Goal: Task Accomplishment & Management: Use online tool/utility

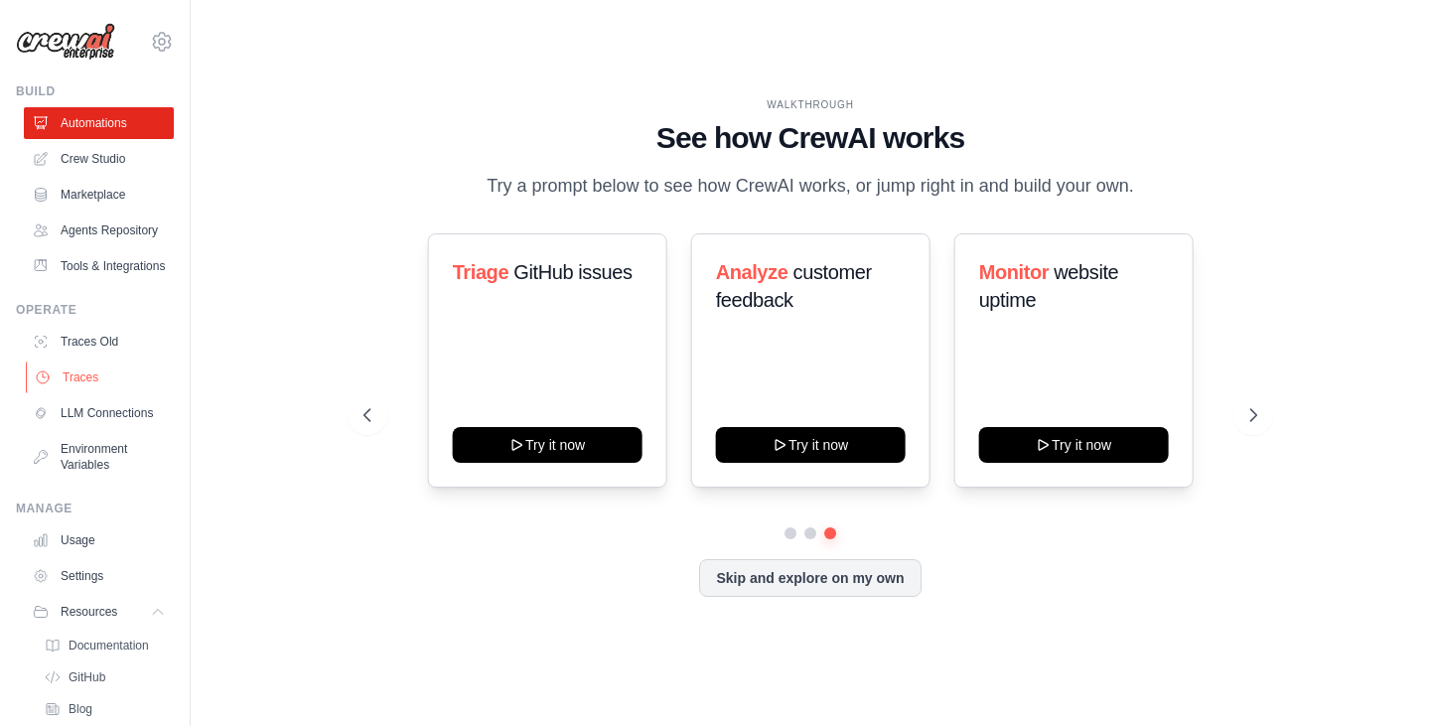
scroll to position [146, 0]
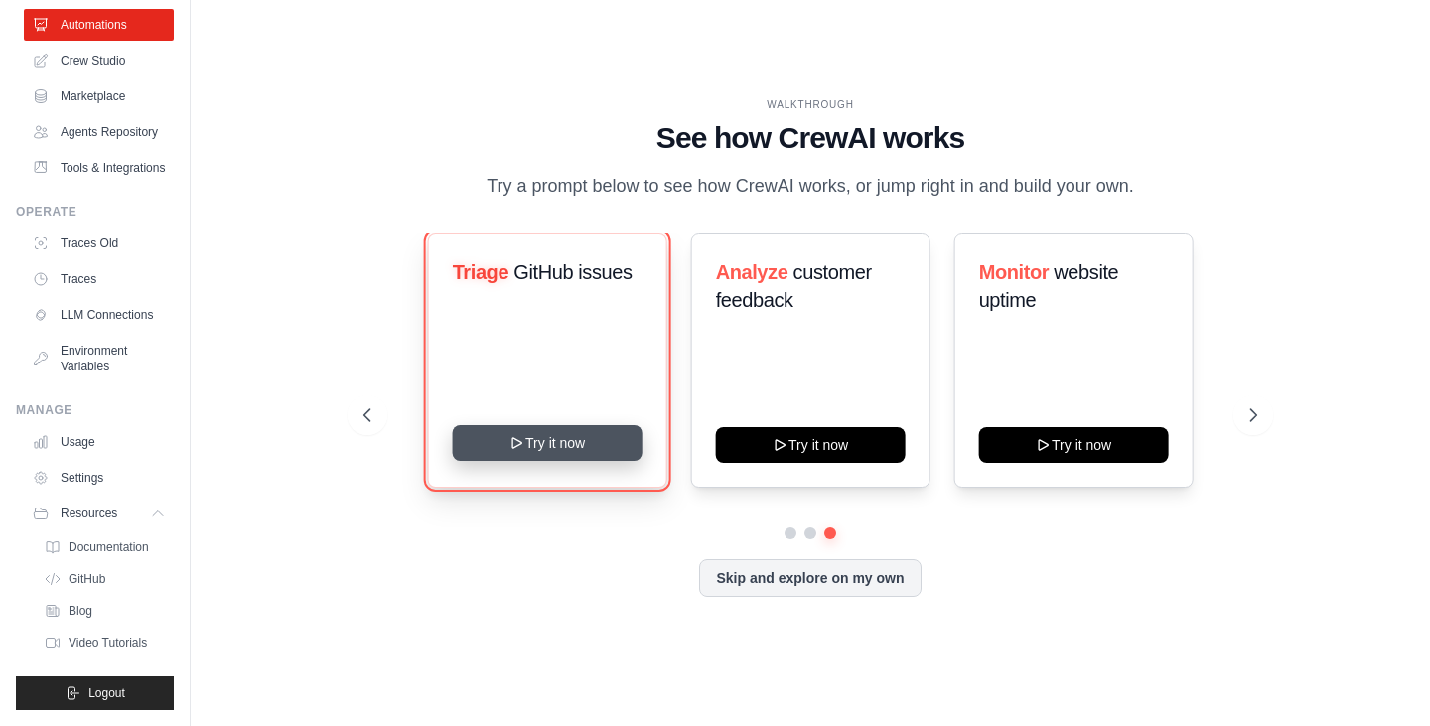
click at [541, 442] on button "Try it now" at bounding box center [547, 443] width 190 height 36
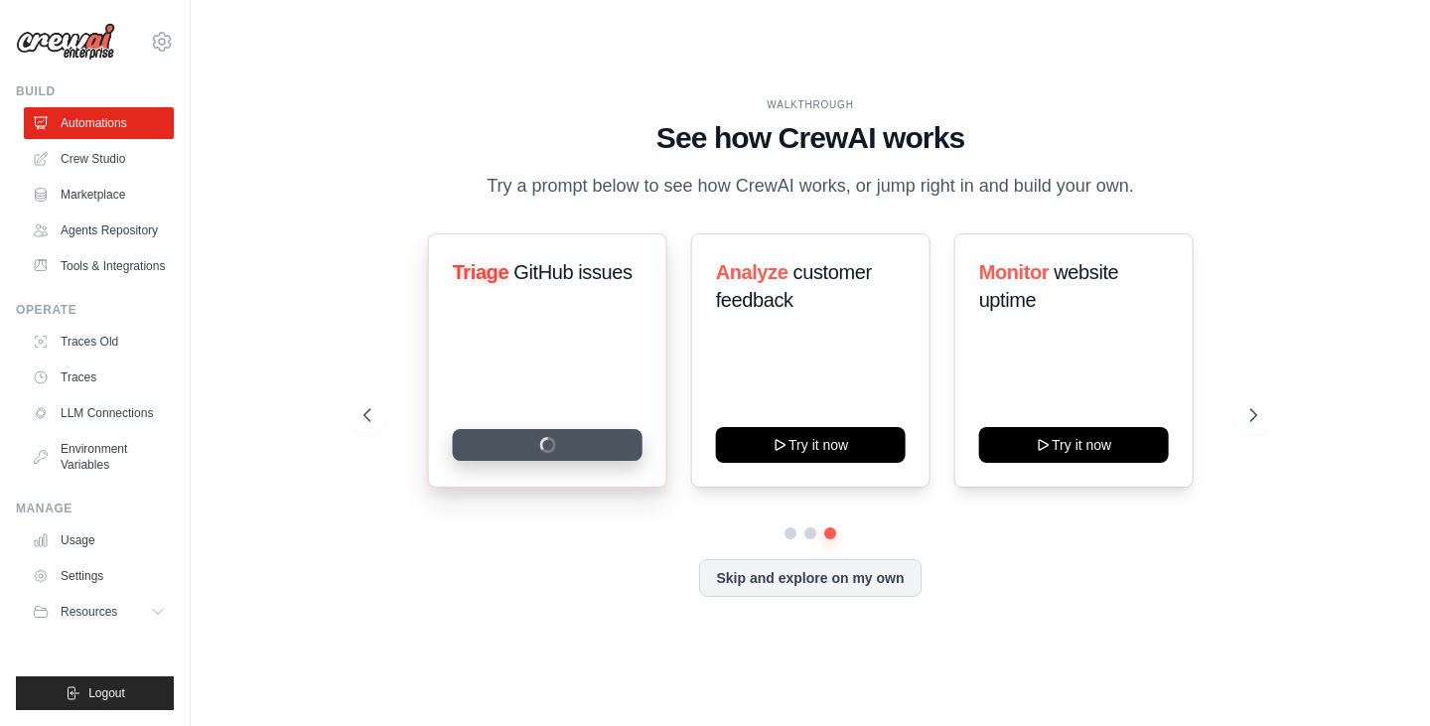
scroll to position [0, 0]
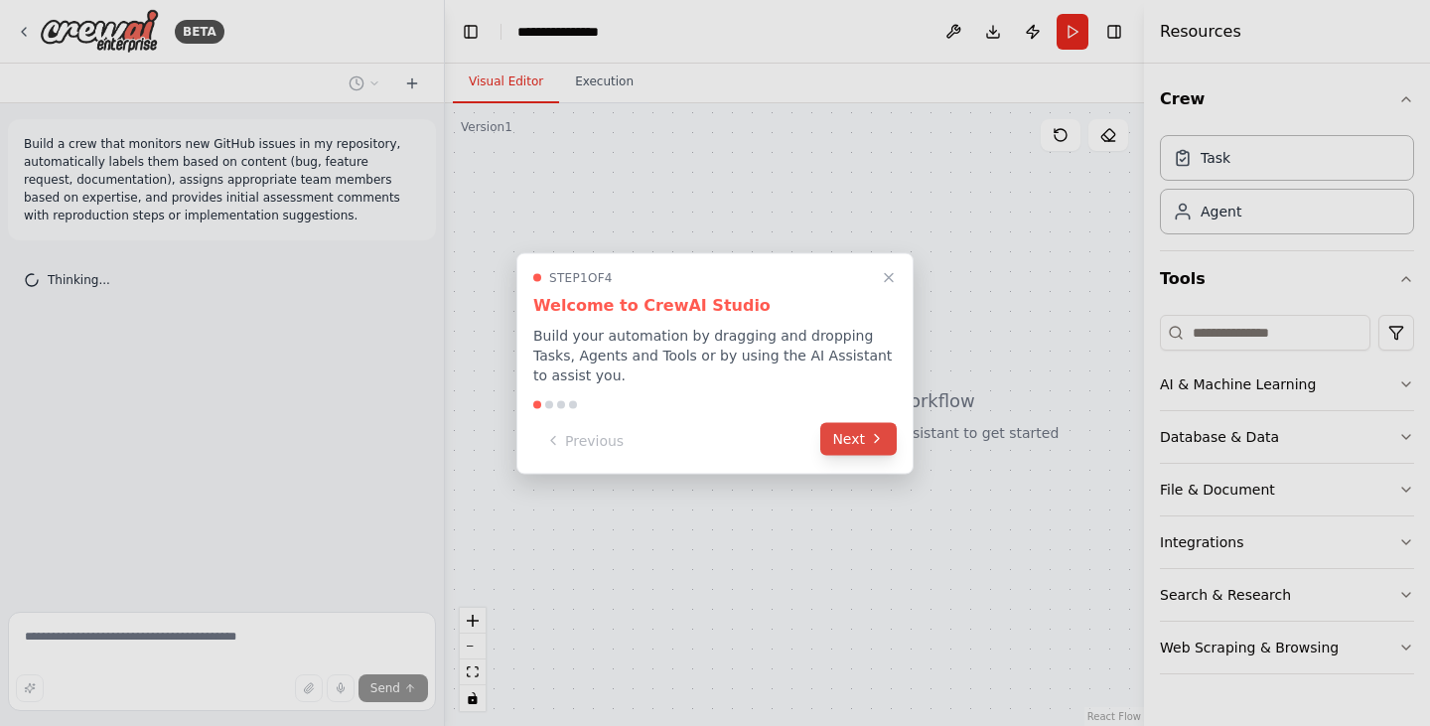
click at [850, 433] on button "Next" at bounding box center [858, 438] width 76 height 33
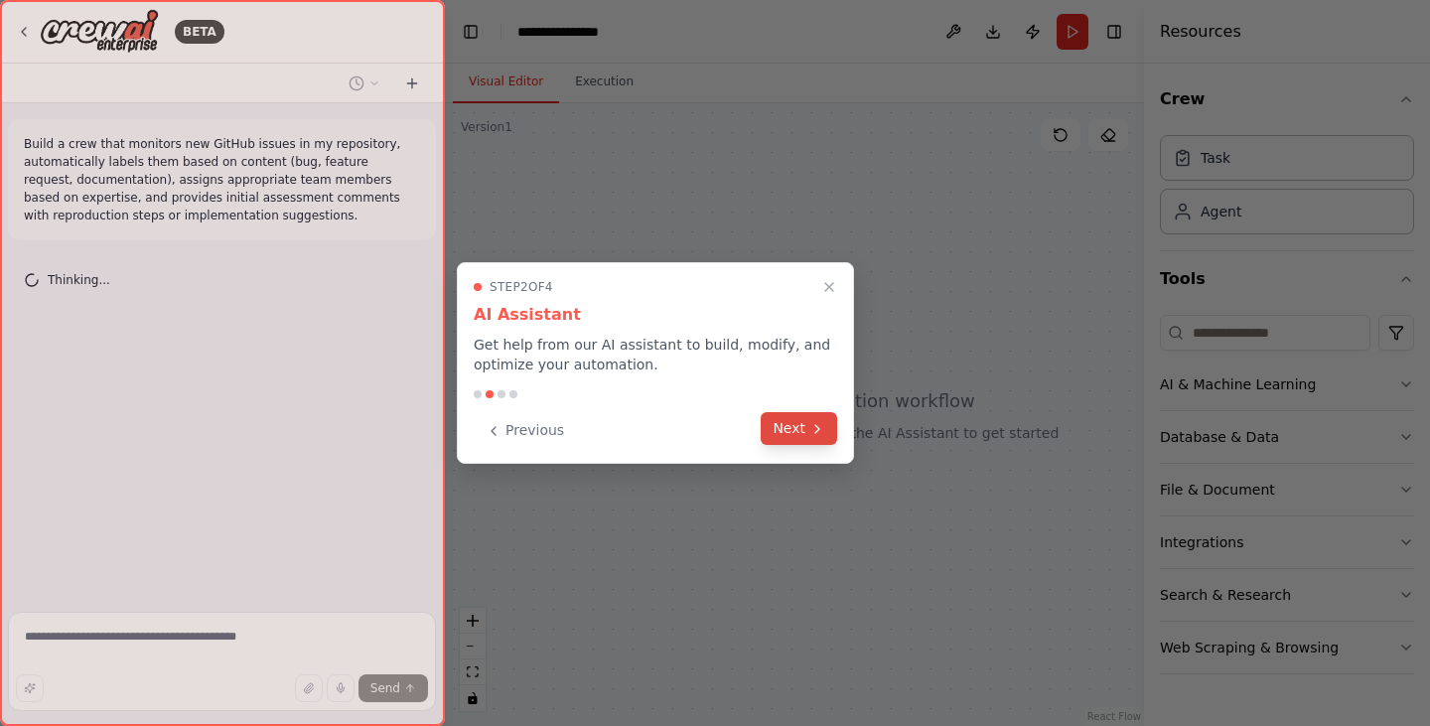
click at [791, 422] on button "Next" at bounding box center [798, 428] width 76 height 33
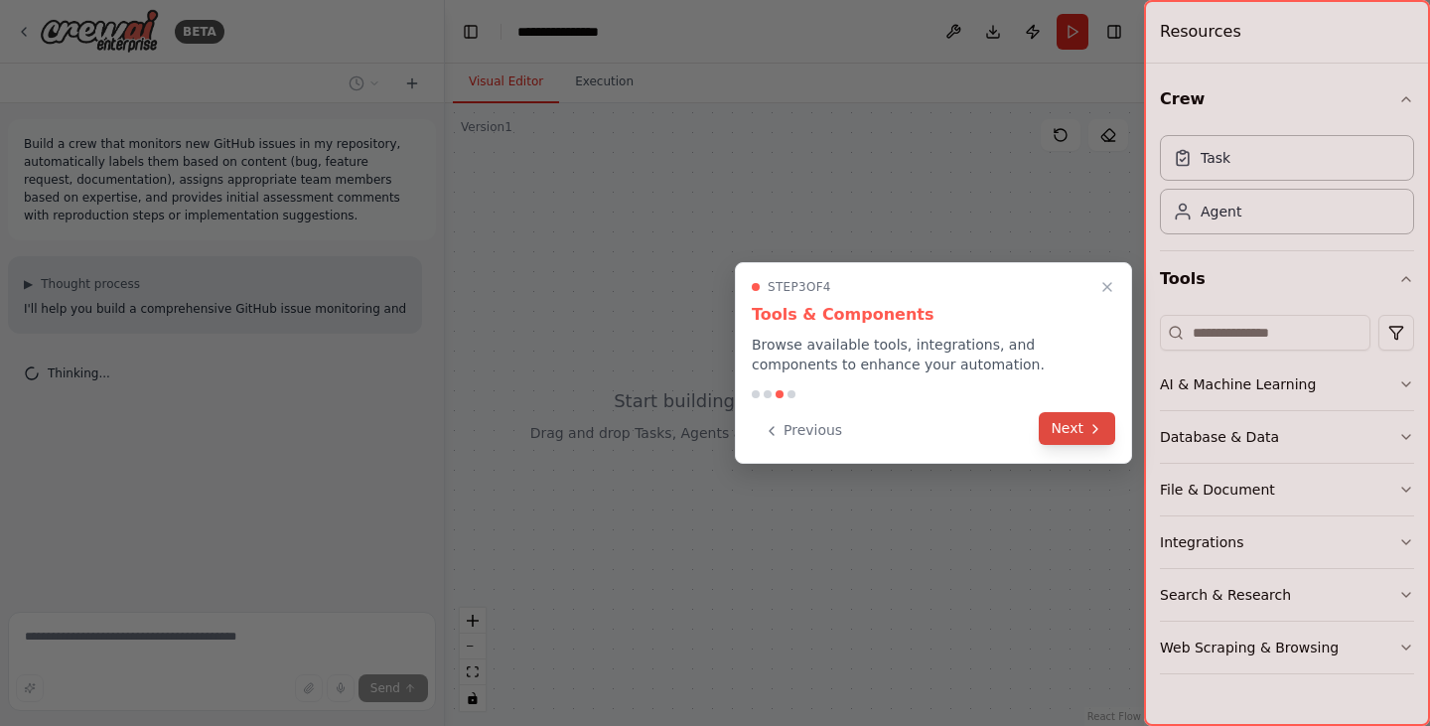
click at [1074, 427] on button "Next" at bounding box center [1076, 428] width 76 height 33
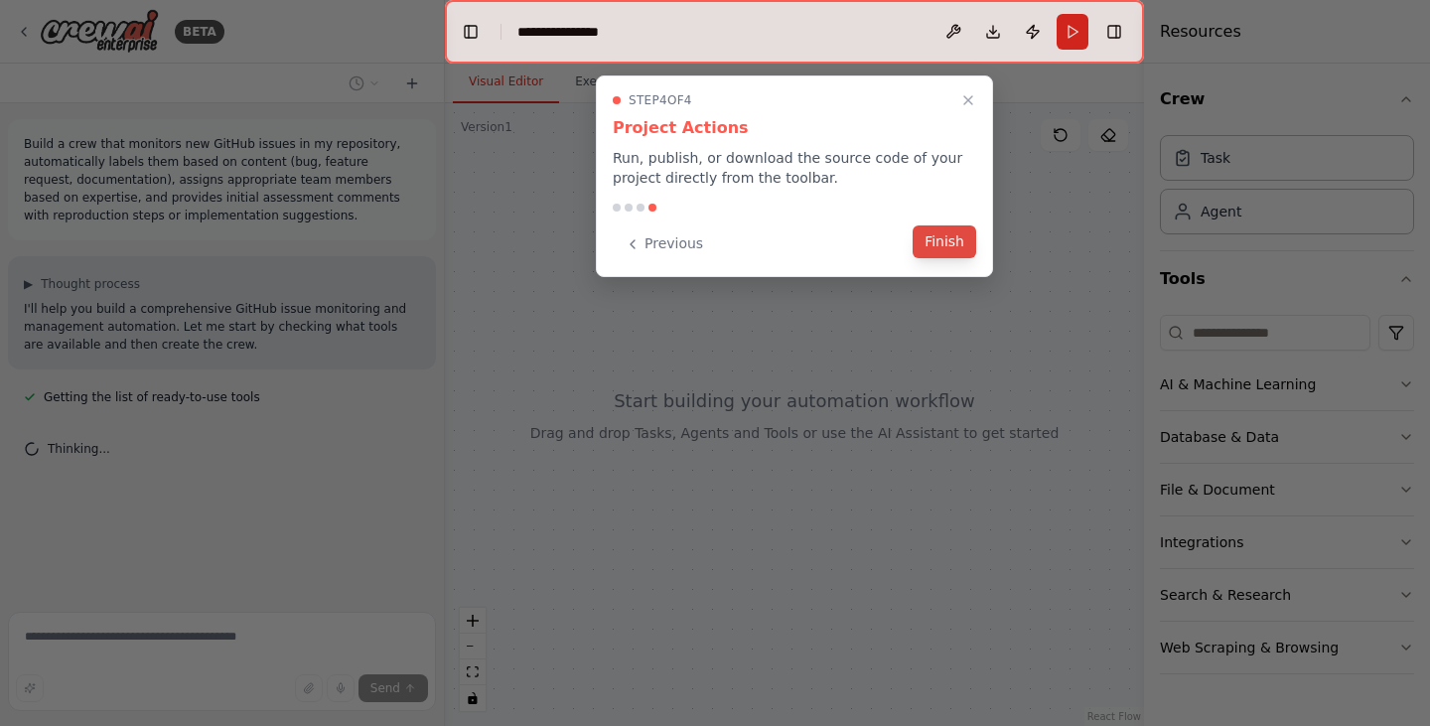
click at [949, 232] on button "Finish" at bounding box center [944, 241] width 64 height 33
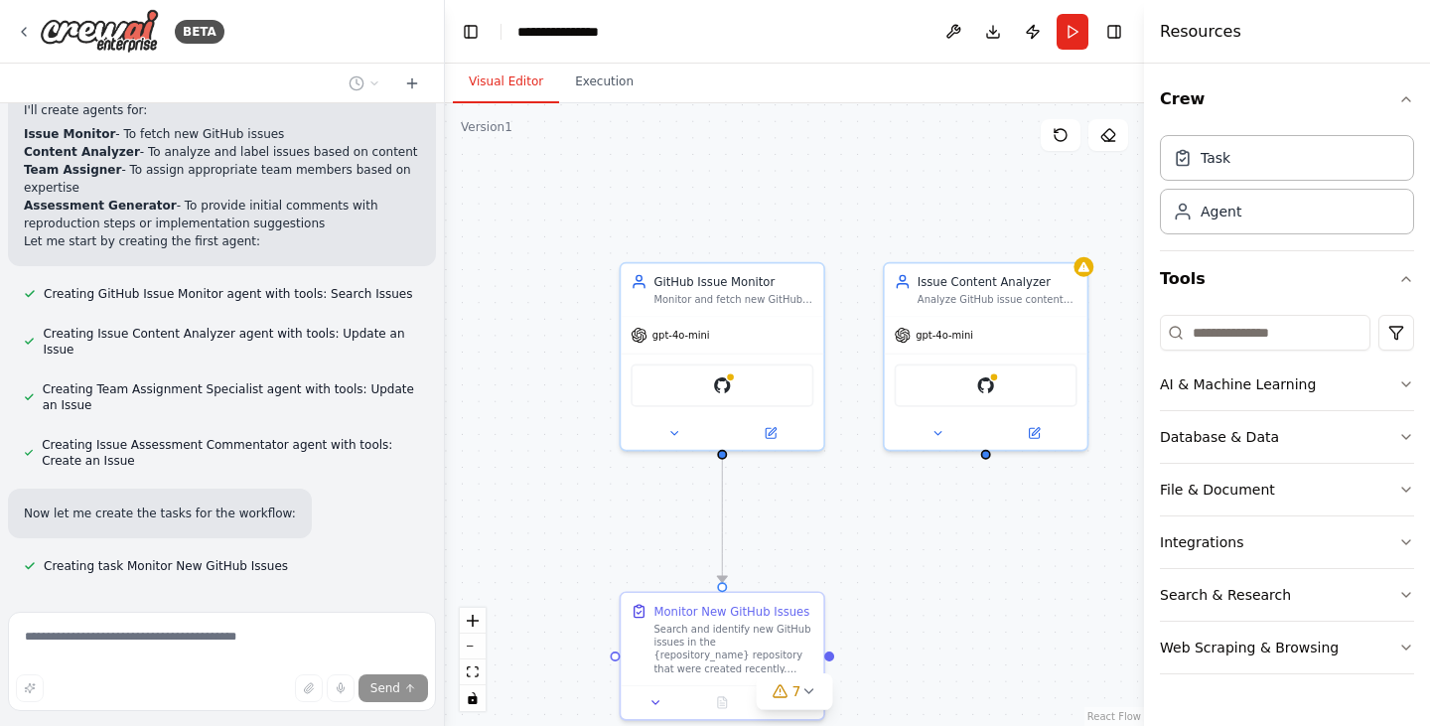
scroll to position [866, 0]
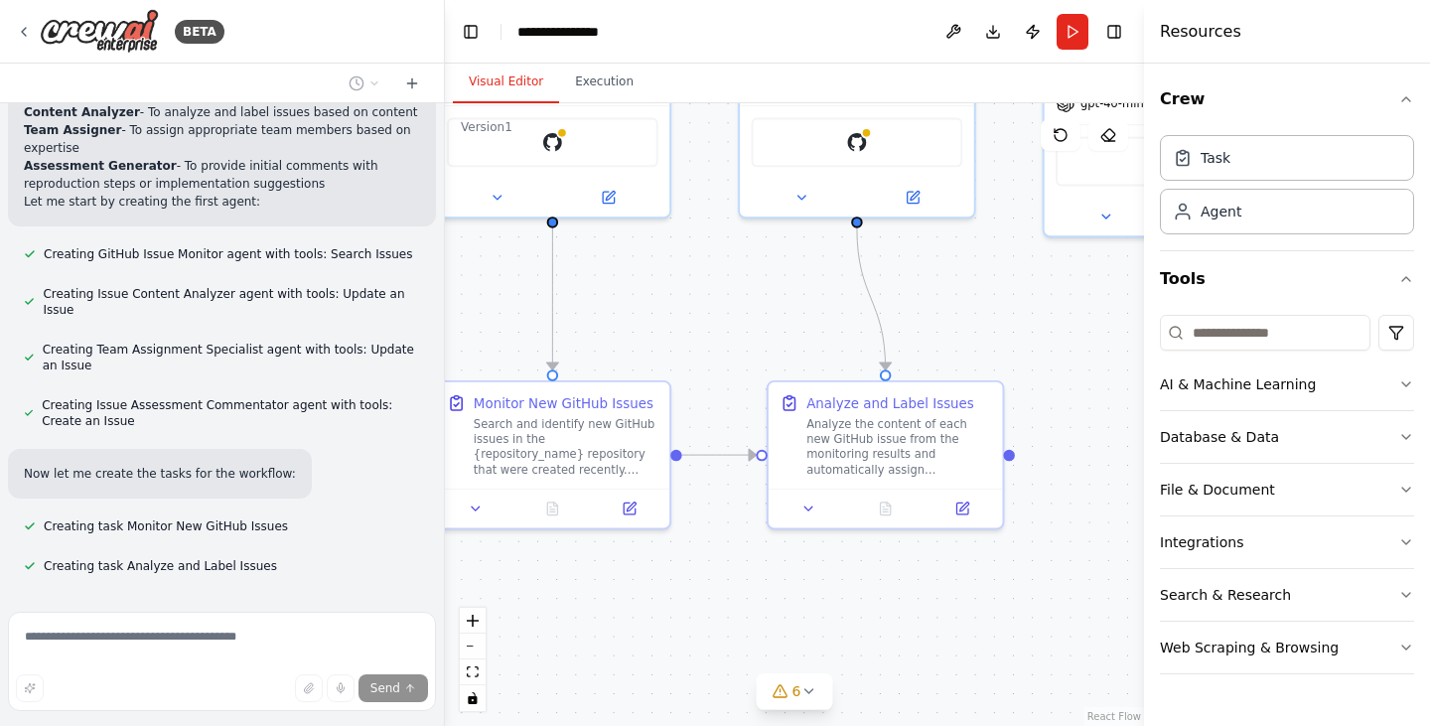
drag, startPoint x: 860, startPoint y: 521, endPoint x: 734, endPoint y: 304, distance: 251.3
click at [734, 304] on div ".deletable-edge-delete-btn { width: 20px; height: 20px; border: 0px solid #ffff…" at bounding box center [794, 414] width 699 height 622
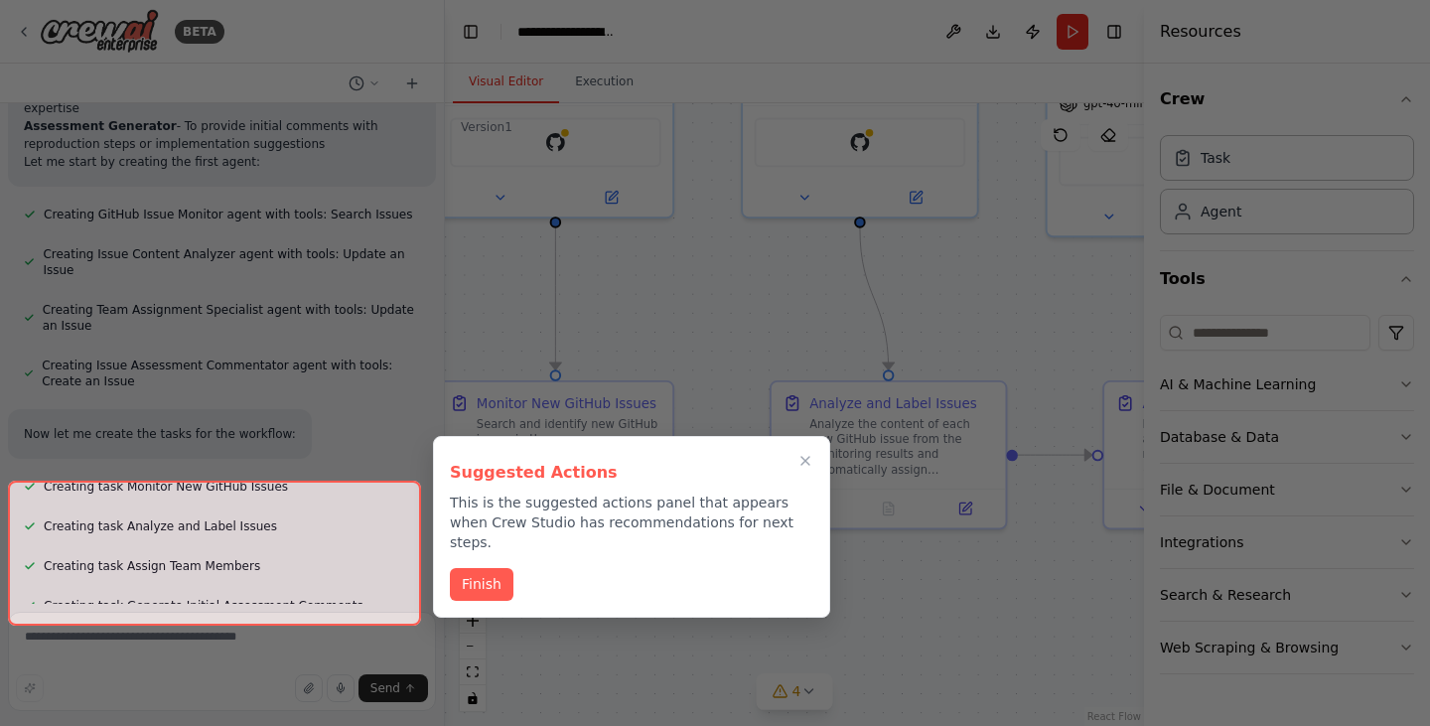
scroll to position [1628, 0]
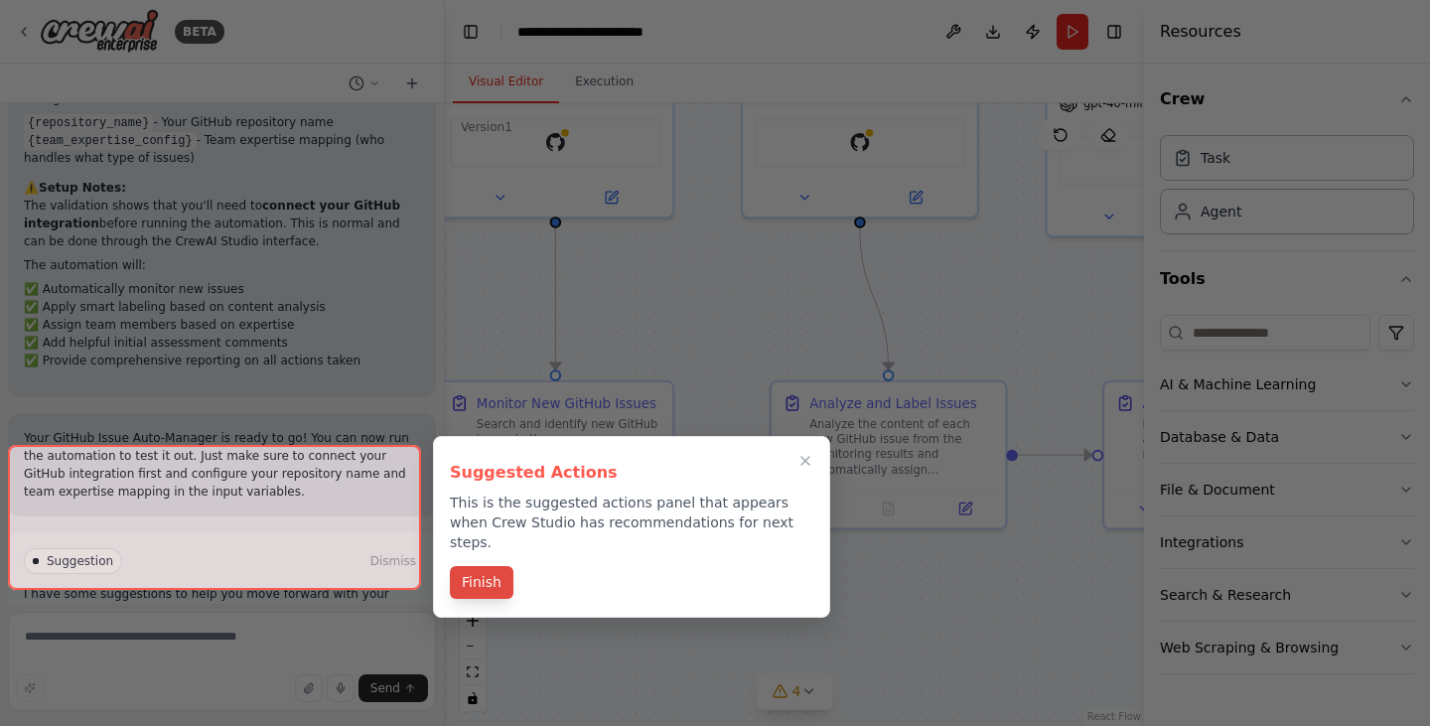
click at [477, 566] on button "Finish" at bounding box center [482, 582] width 64 height 33
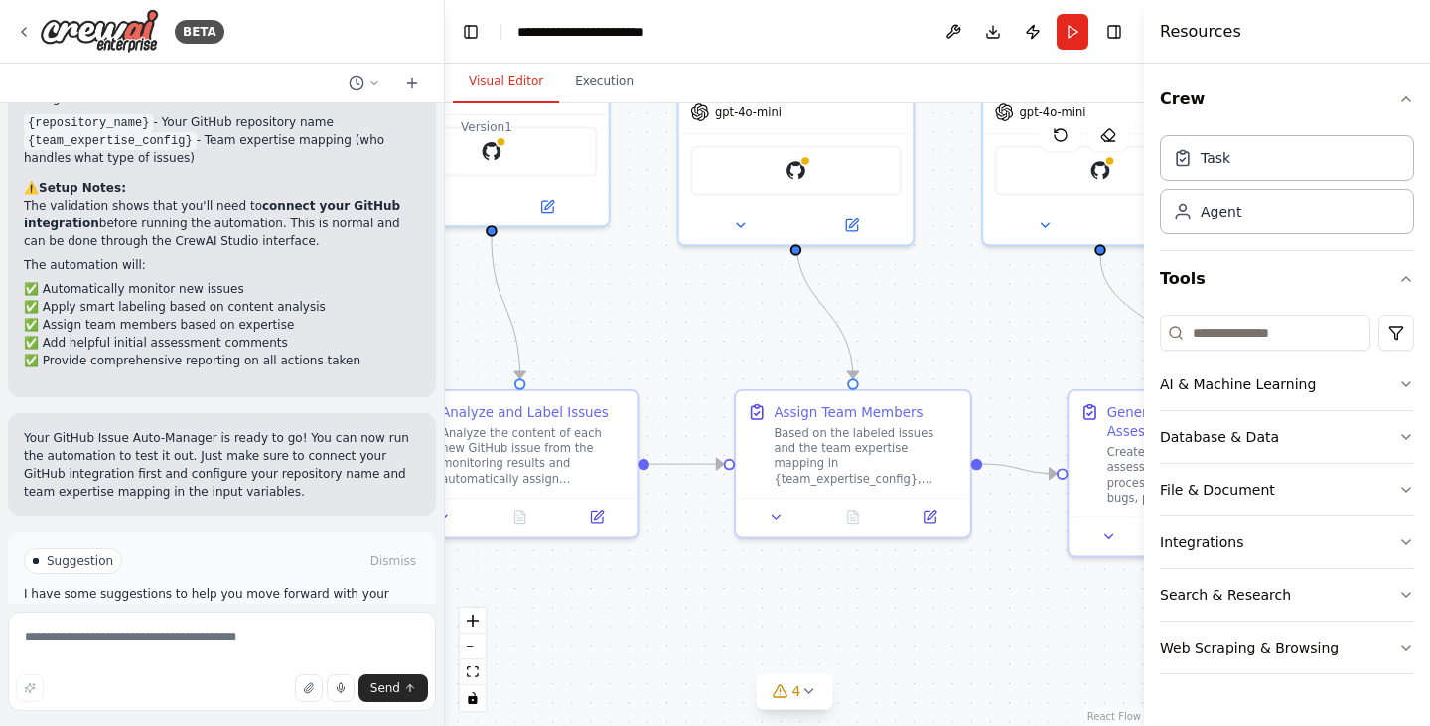
drag, startPoint x: 690, startPoint y: 324, endPoint x: 320, endPoint y: 332, distance: 370.4
click at [320, 332] on div "BETA Build a crew that monitors new GitHub issues in my repository, automatical…" at bounding box center [715, 363] width 1430 height 726
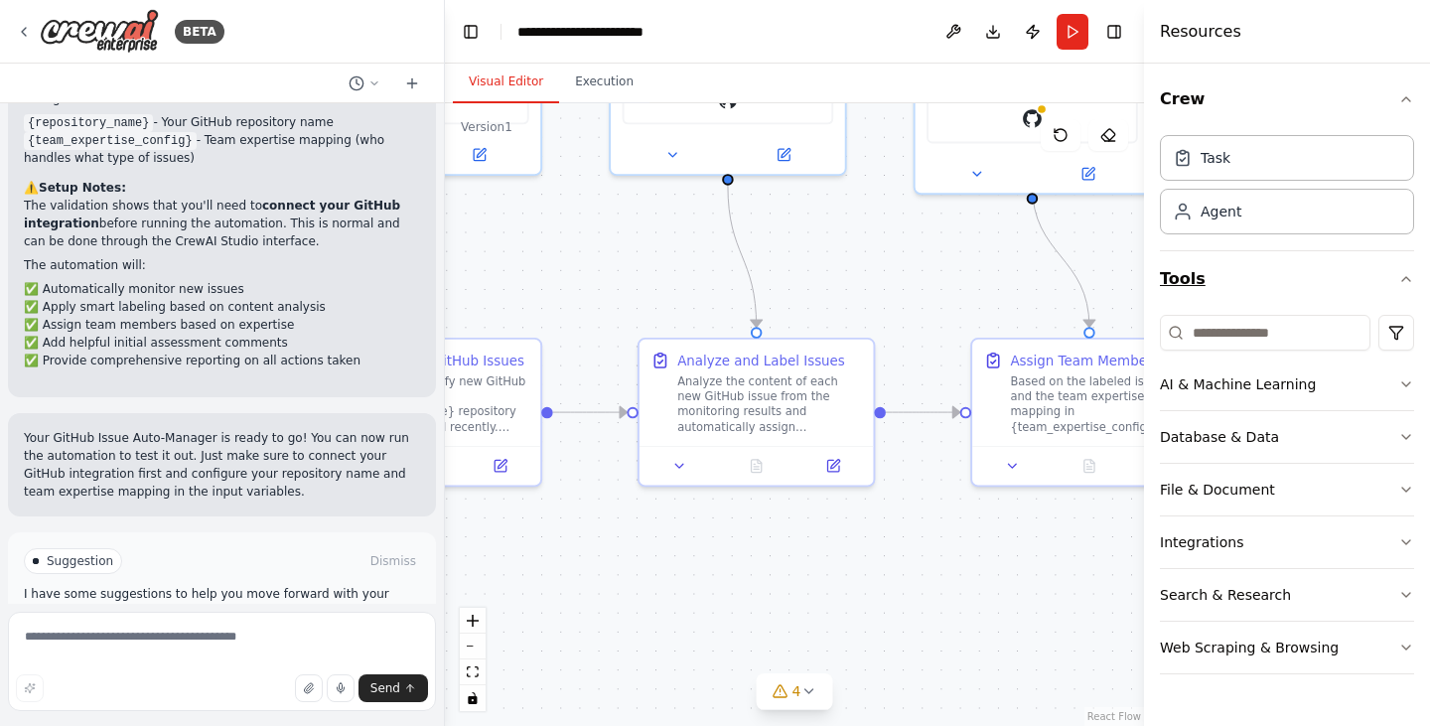
drag, startPoint x: 982, startPoint y: 330, endPoint x: 1220, endPoint y: 279, distance: 243.6
click at [1220, 279] on div "BETA Build a crew that monitors new GitHub issues in my repository, automatical…" at bounding box center [715, 363] width 1430 height 726
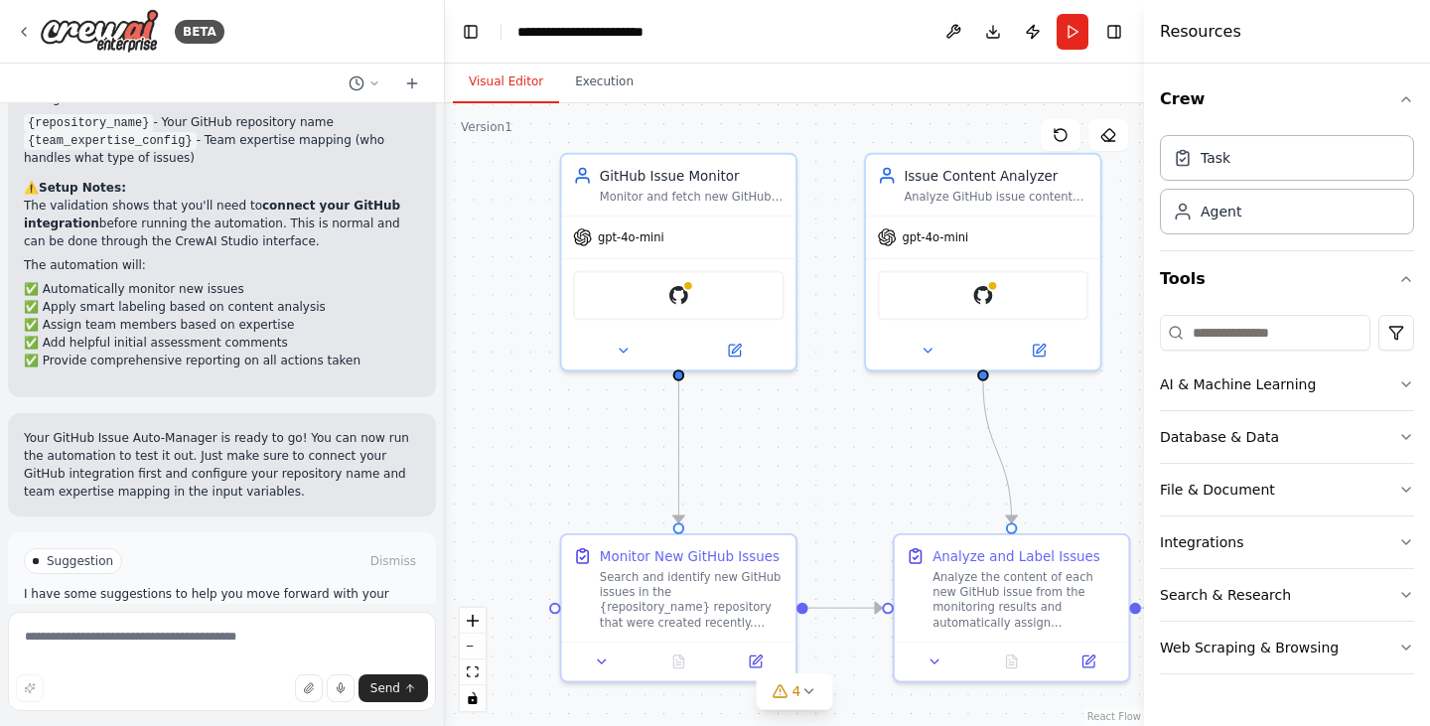
drag, startPoint x: 539, startPoint y: 249, endPoint x: 743, endPoint y: 440, distance: 278.9
click at [743, 440] on div ".deletable-edge-delete-btn { width: 20px; height: 20px; border: 0px solid #ffff…" at bounding box center [794, 414] width 699 height 622
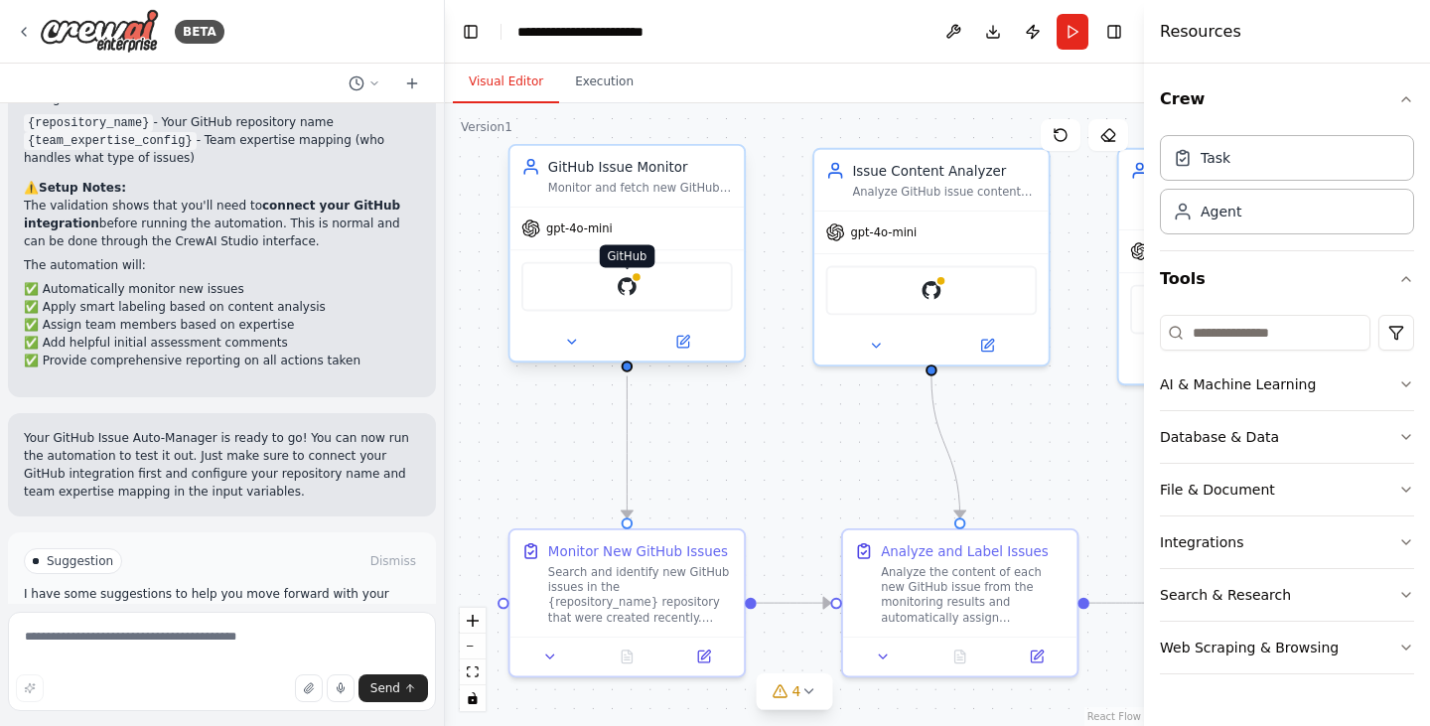
click at [621, 281] on img at bounding box center [627, 286] width 23 height 23
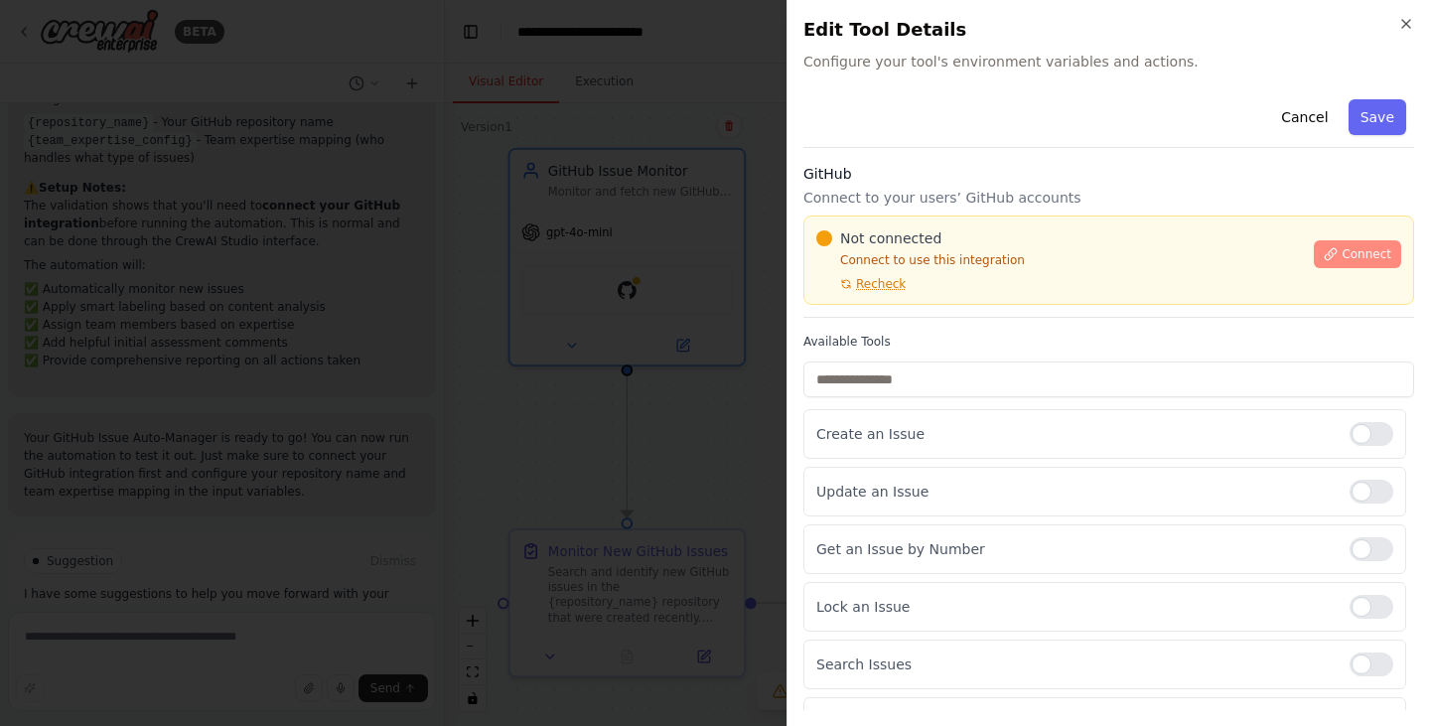
click at [1341, 256] on span "Connect" at bounding box center [1366, 254] width 50 height 16
click at [866, 286] on span "Recheck" at bounding box center [881, 284] width 50 height 16
click at [863, 286] on span "Recheck" at bounding box center [881, 284] width 50 height 16
click at [1352, 252] on span "Connect" at bounding box center [1366, 254] width 50 height 16
click at [1359, 115] on button "Save" at bounding box center [1377, 117] width 58 height 36
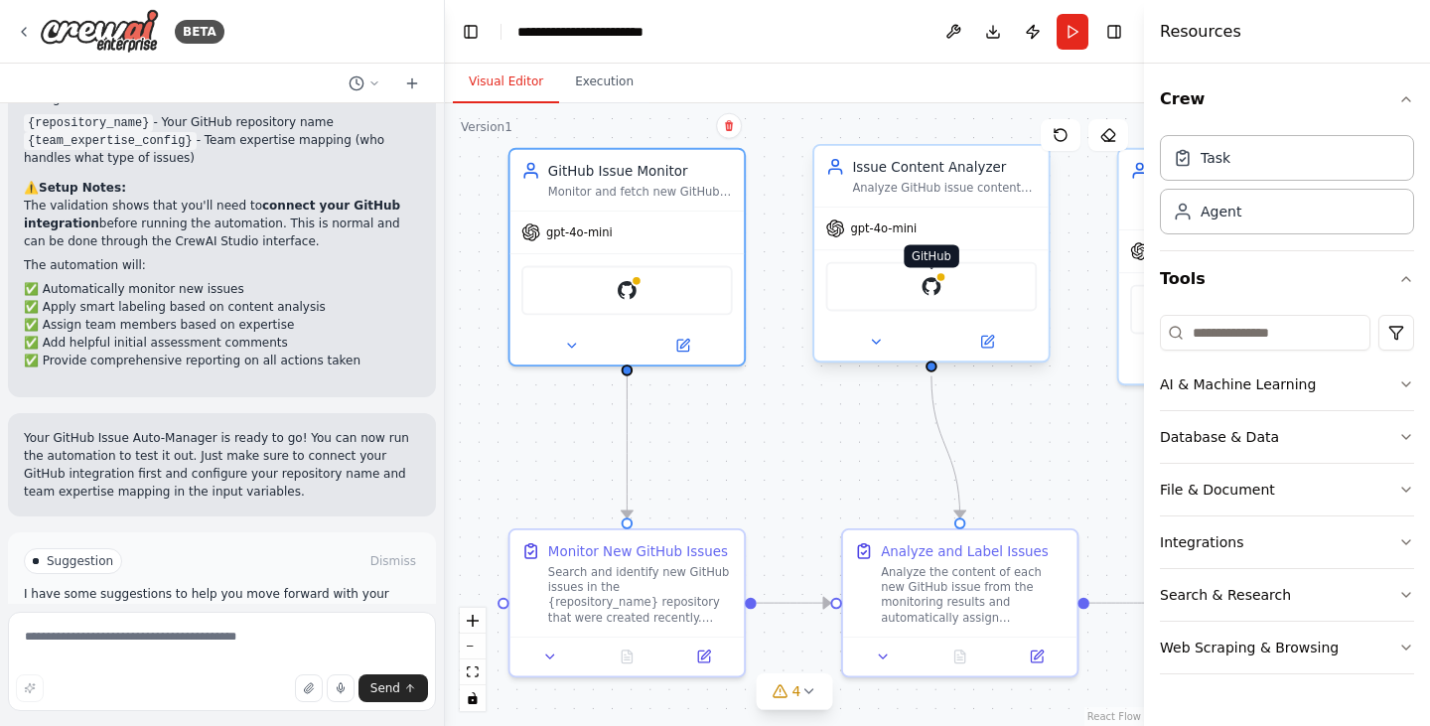
click at [923, 281] on img at bounding box center [930, 286] width 23 height 23
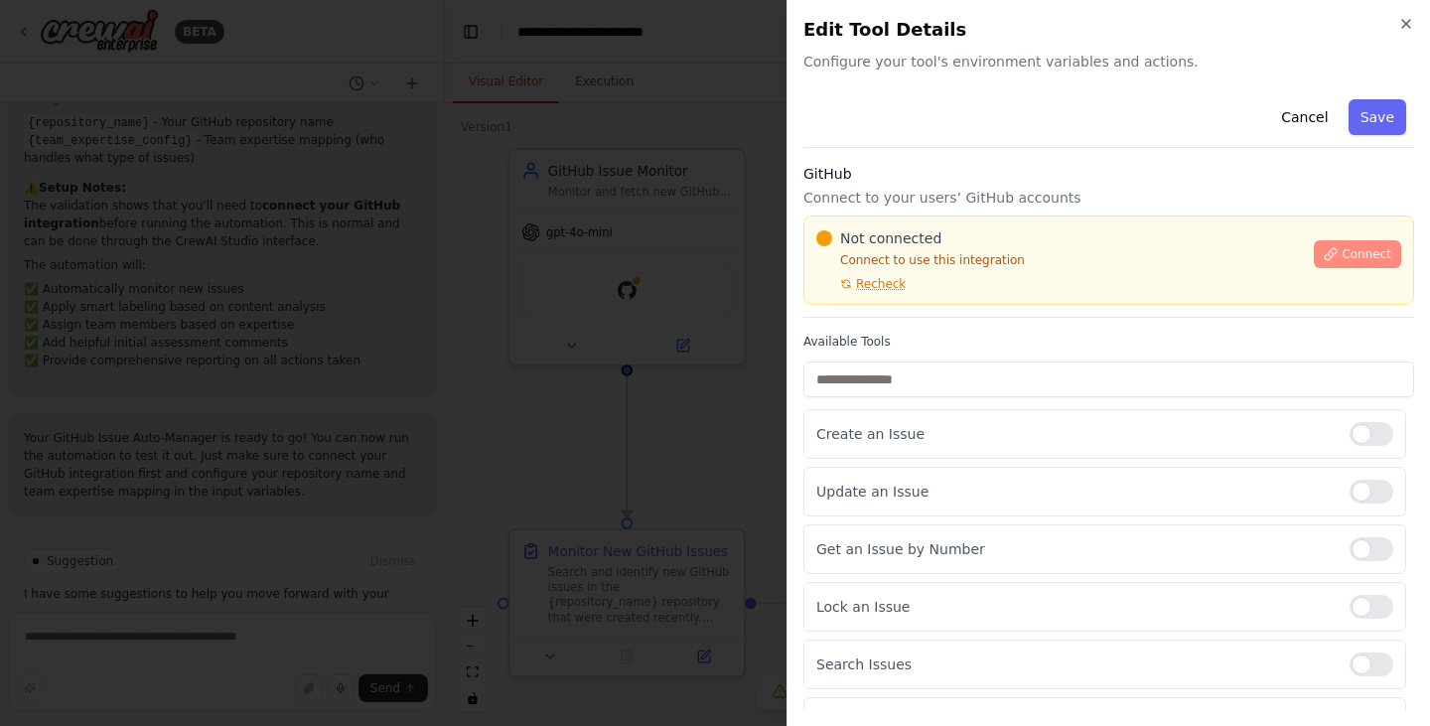
click at [1367, 247] on span "Connect" at bounding box center [1366, 254] width 50 height 16
click at [1396, 38] on h2 "Edit Tool Details" at bounding box center [1108, 30] width 611 height 28
click at [1403, 23] on icon "button" at bounding box center [1406, 24] width 16 height 16
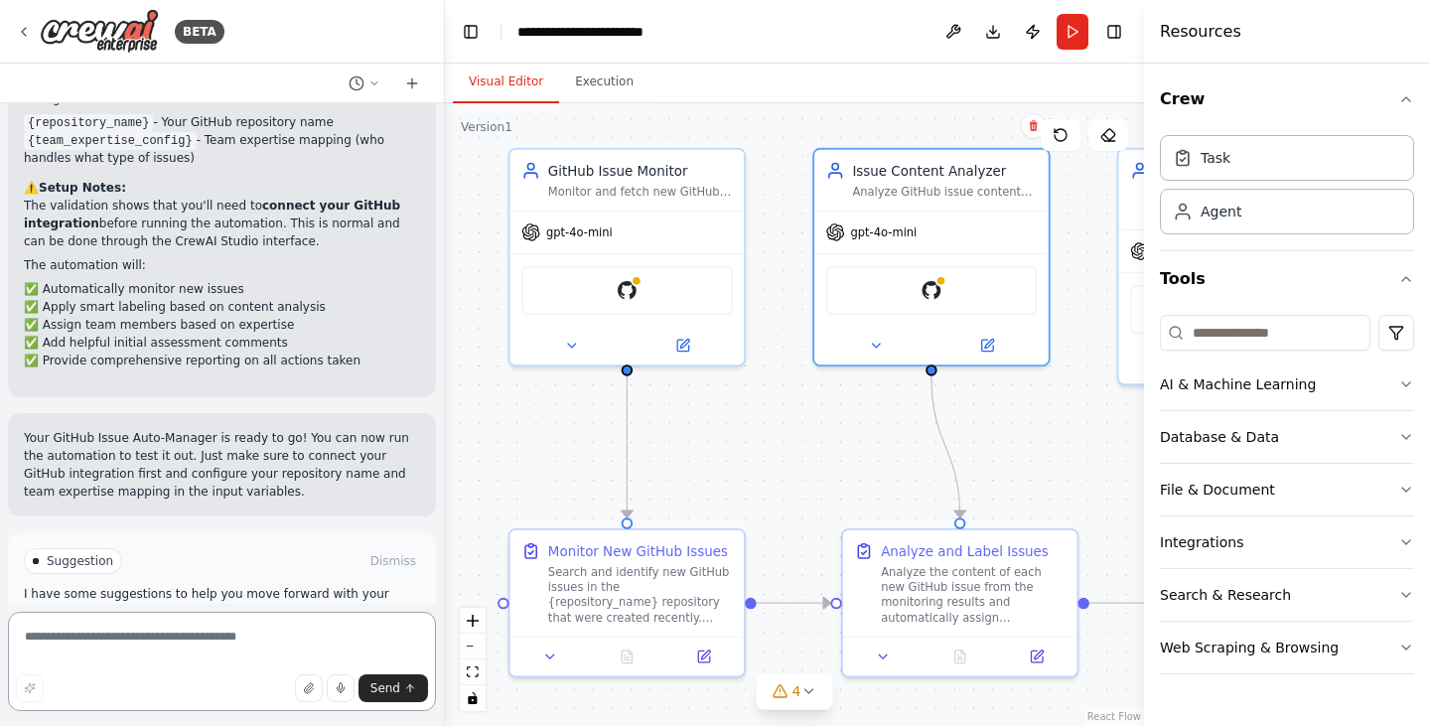
click at [144, 640] on textarea at bounding box center [222, 661] width 428 height 99
type textarea "**********"
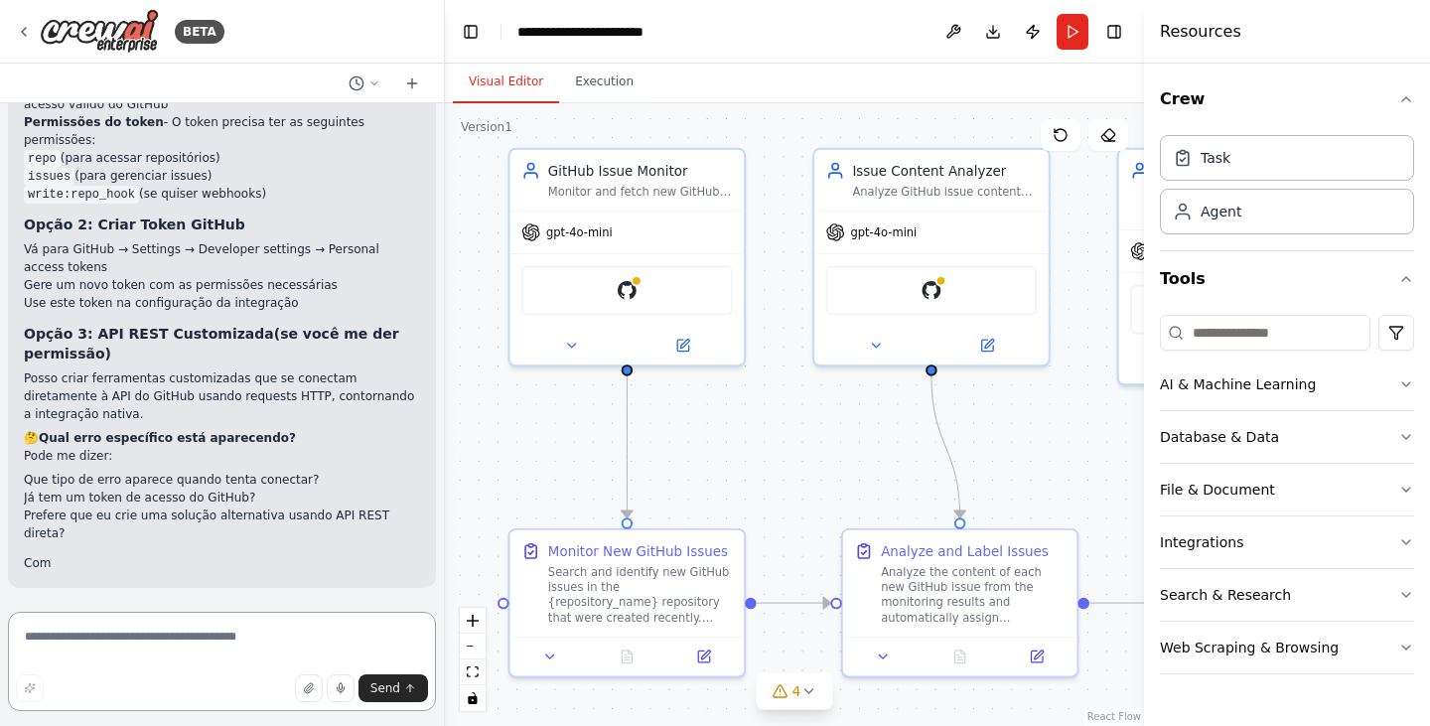
scroll to position [3040, 0]
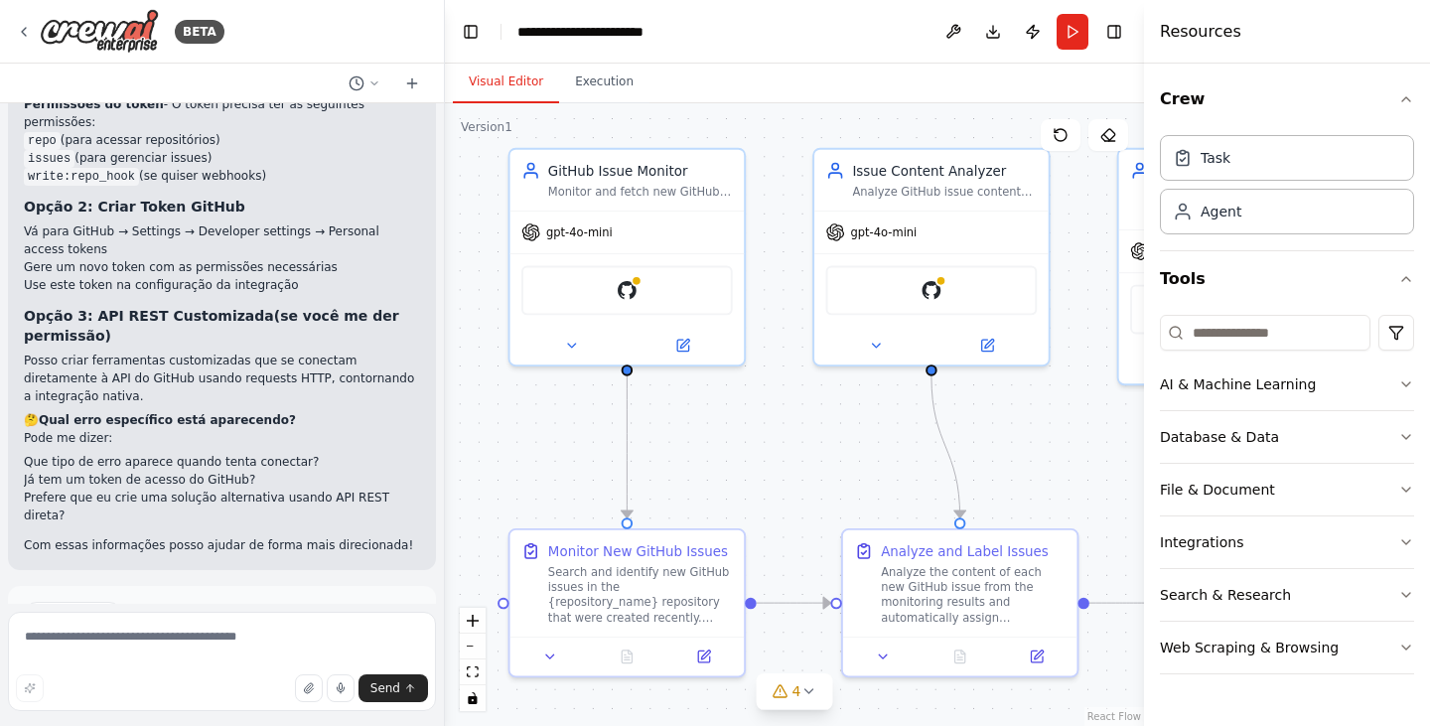
click at [212, 691] on span "Enable coding skills" at bounding box center [230, 699] width 117 height 16
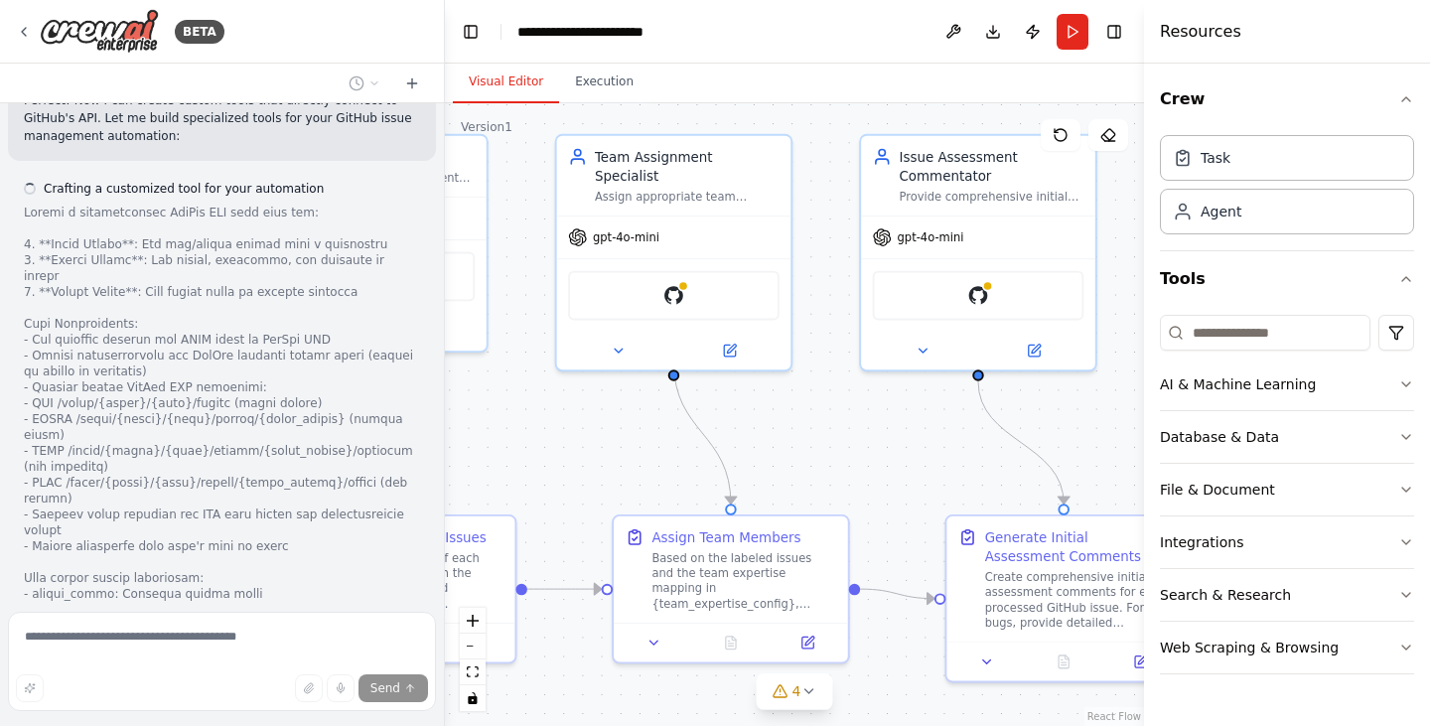
scroll to position [3596, 0]
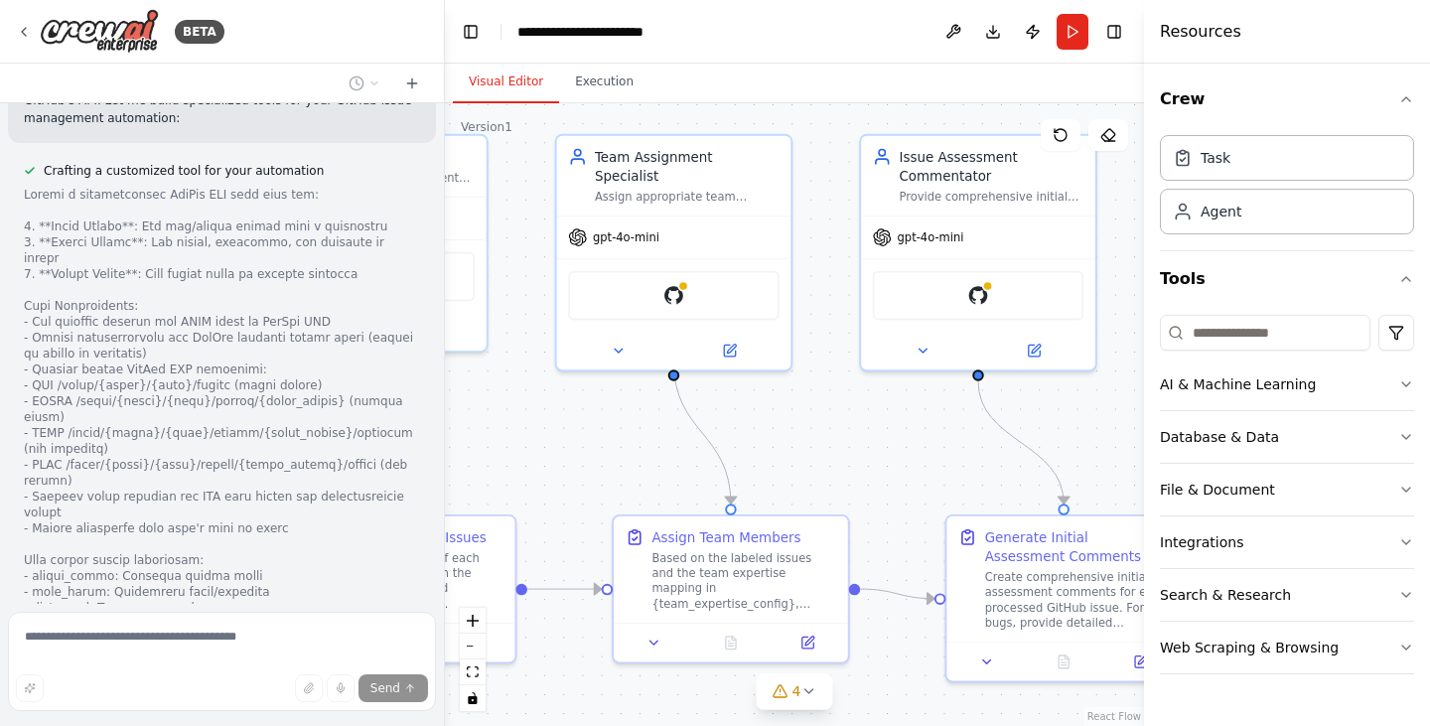
drag, startPoint x: 1024, startPoint y: 418, endPoint x: 462, endPoint y: 404, distance: 562.1
click at [462, 404] on div ".deletable-edge-delete-btn { width: 20px; height: 20px; border: 0px solid #ffff…" at bounding box center [794, 414] width 699 height 622
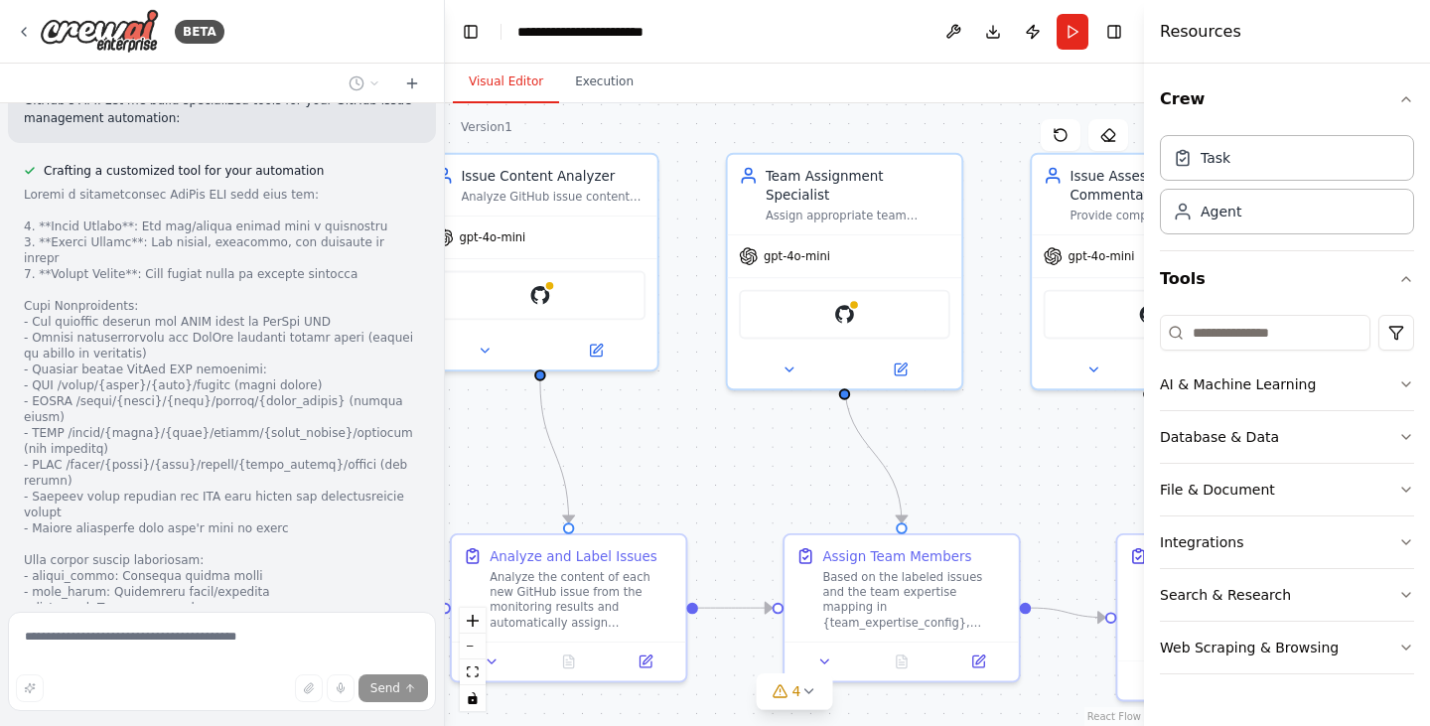
drag, startPoint x: 920, startPoint y: 470, endPoint x: 1091, endPoint y: 488, distance: 171.8
click at [1091, 488] on div ".deletable-edge-delete-btn { width: 20px; height: 20px; border: 0px solid #ffff…" at bounding box center [794, 414] width 699 height 622
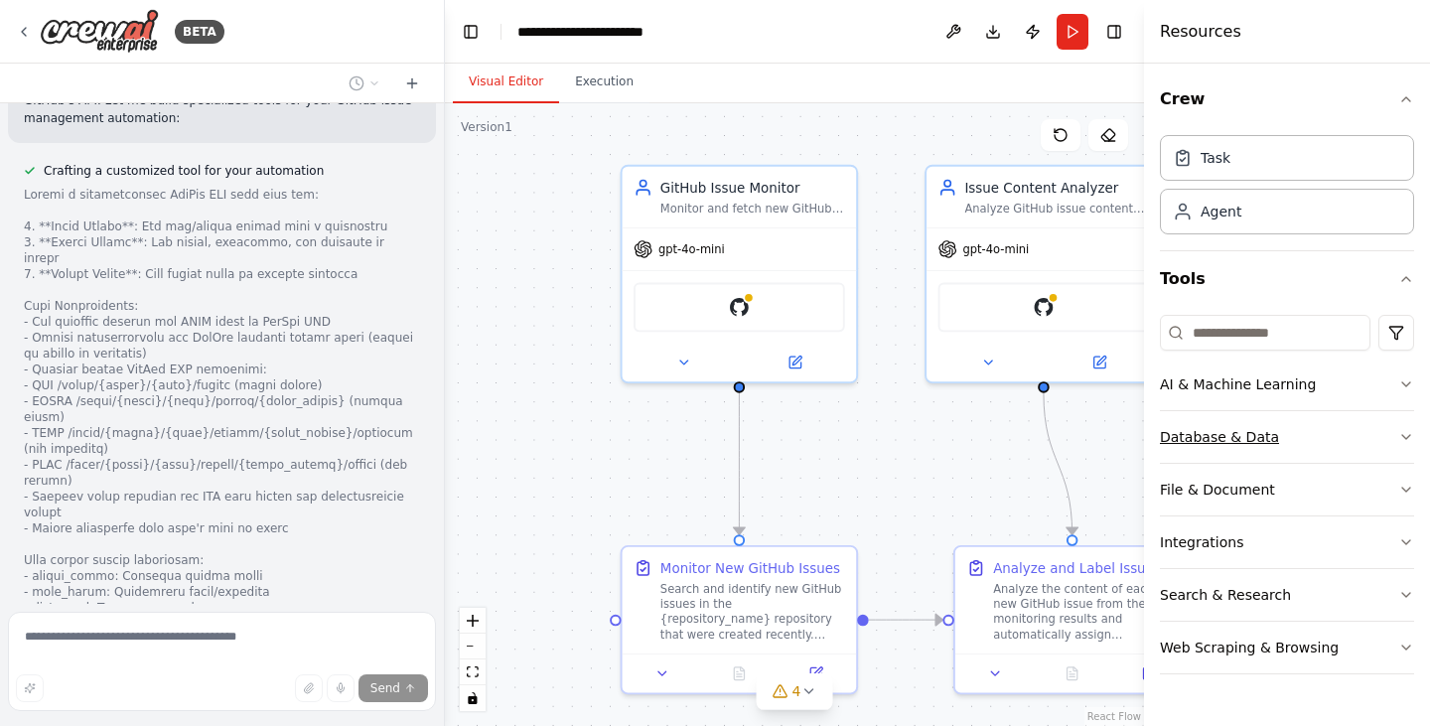
drag, startPoint x: 683, startPoint y: 443, endPoint x: 1220, endPoint y: 415, distance: 537.8
click at [1220, 415] on div "BETA Build a crew that monitors new GitHub issues in my repository, automatical…" at bounding box center [715, 363] width 1430 height 726
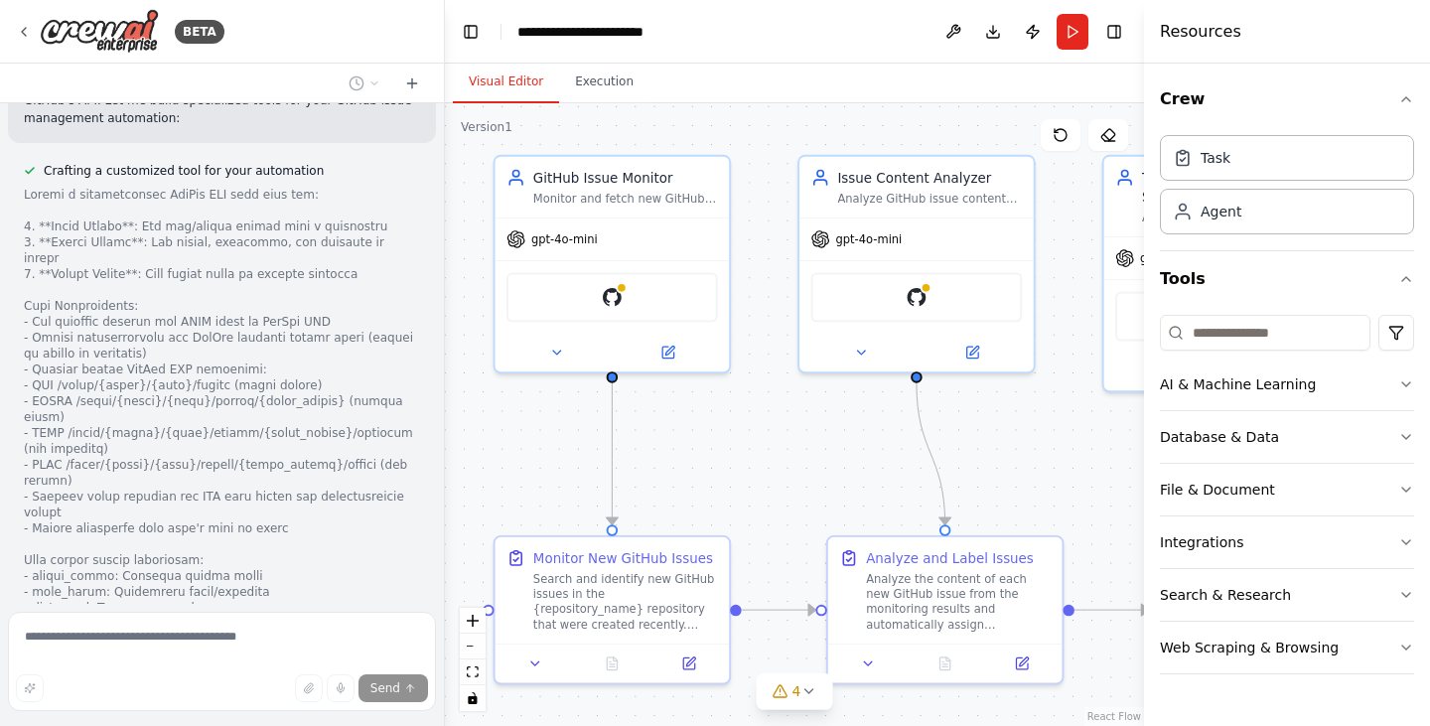
drag, startPoint x: 677, startPoint y: 389, endPoint x: 516, endPoint y: 419, distance: 163.6
click at [516, 419] on div ".deletable-edge-delete-btn { width: 20px; height: 20px; border: 0px solid #ffff…" at bounding box center [794, 414] width 699 height 622
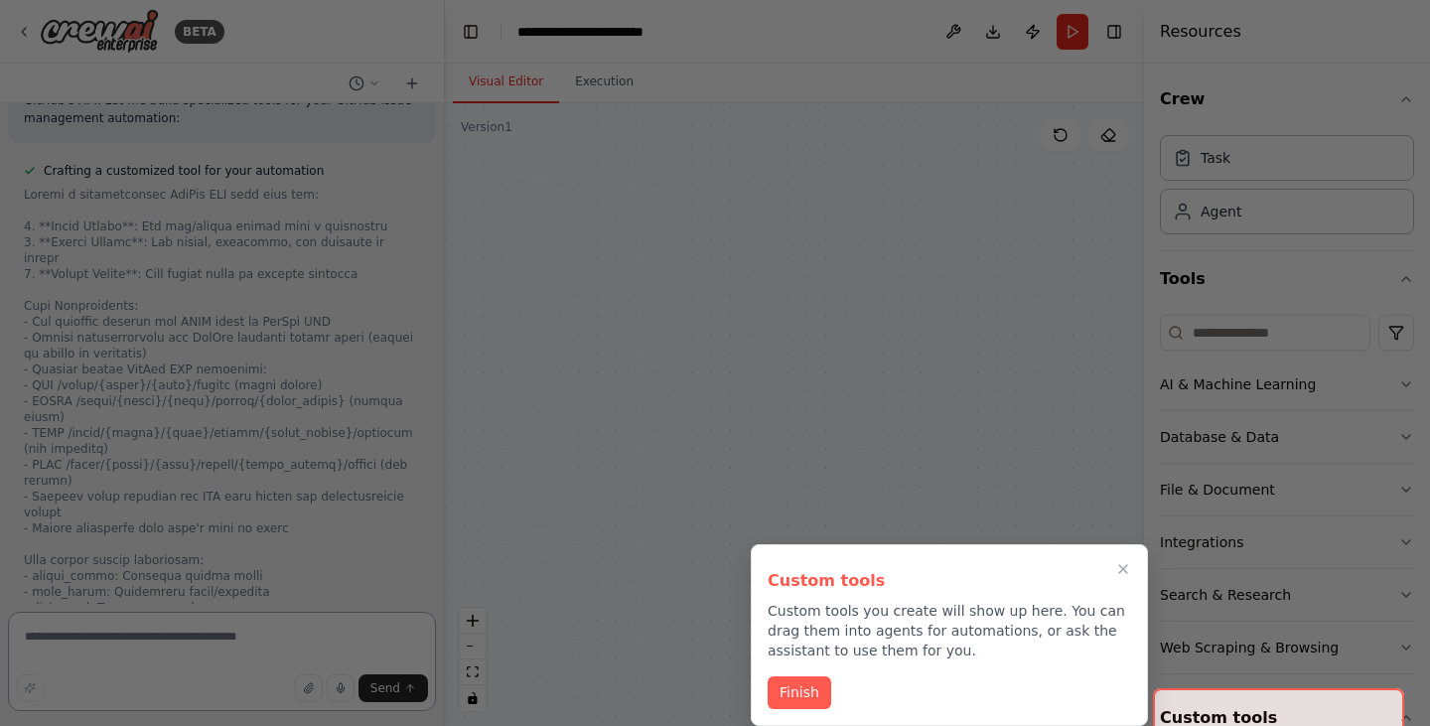
scroll to position [6227, 0]
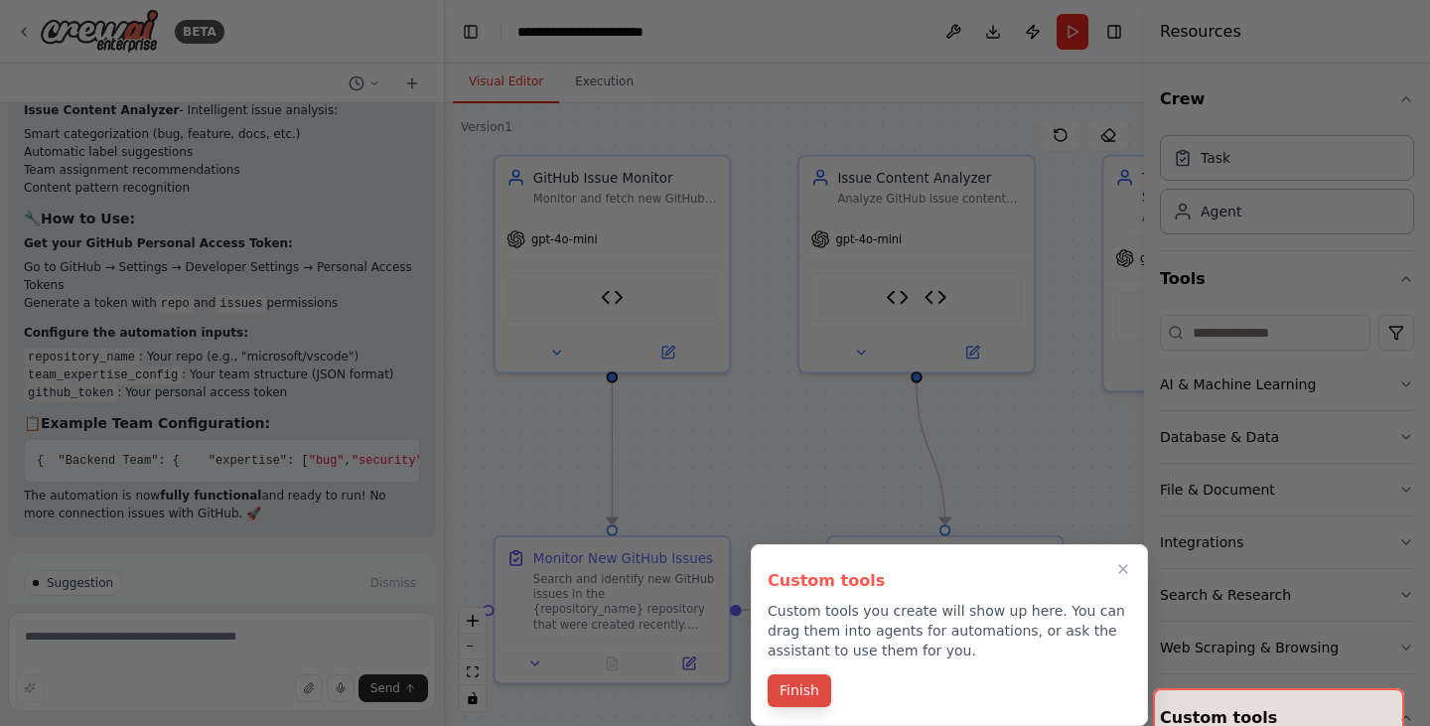
click at [809, 689] on button "Finish" at bounding box center [799, 690] width 64 height 33
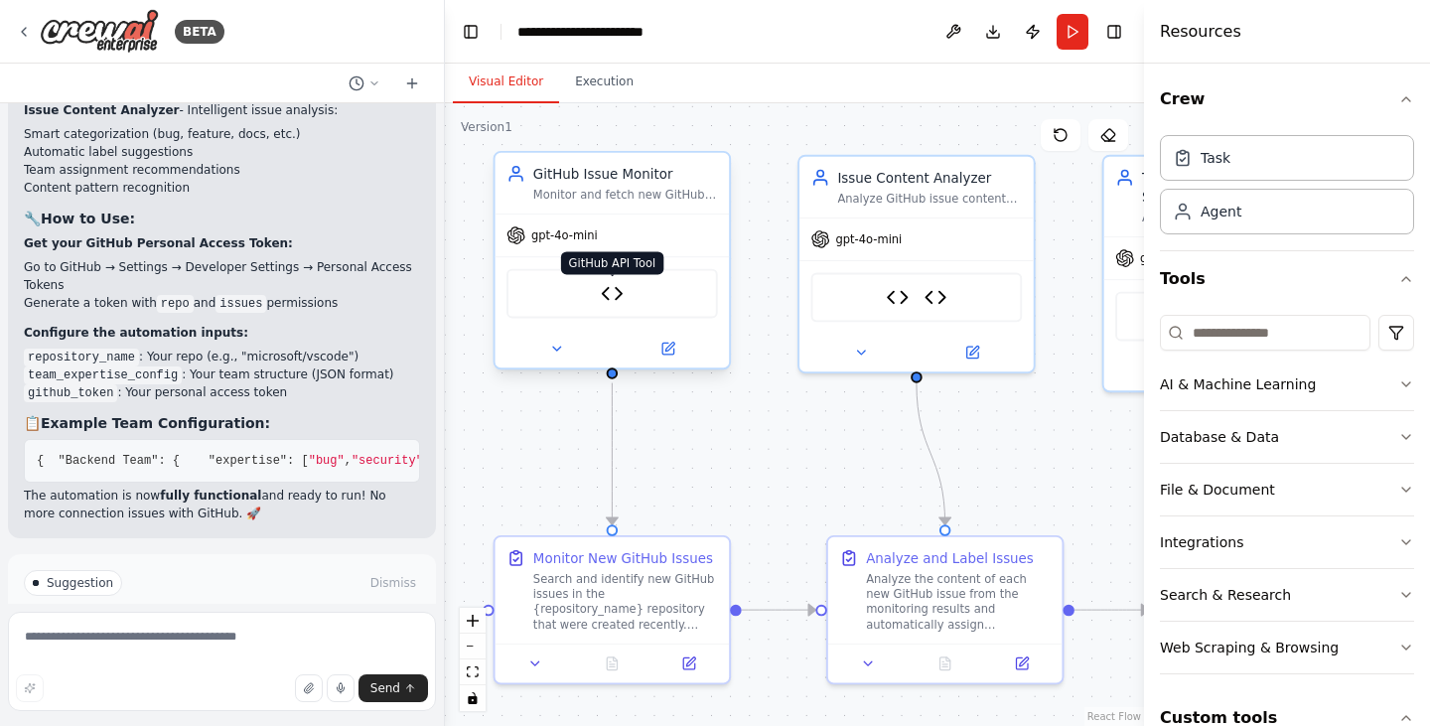
click at [611, 292] on img at bounding box center [612, 293] width 23 height 23
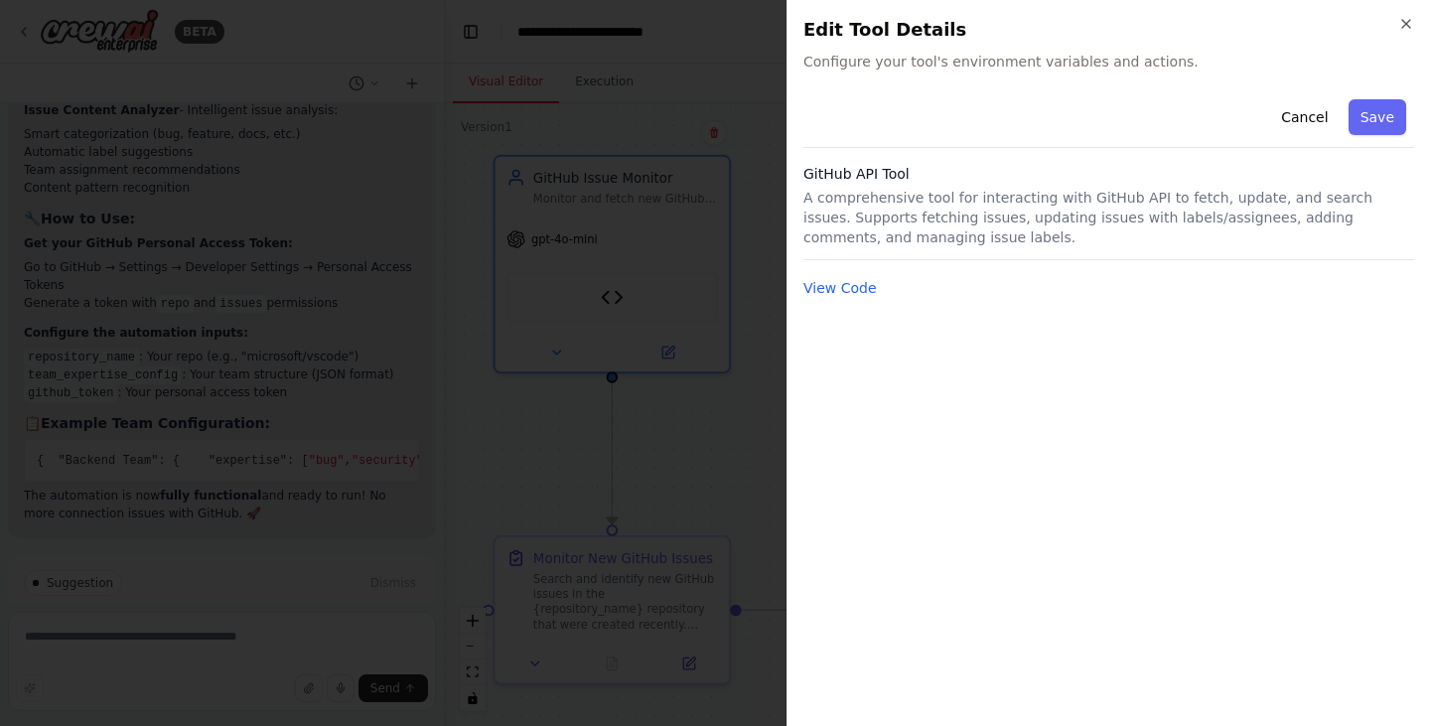
click at [820, 303] on div "Cancel Save GitHub API Tool A comprehensive tool for interacting with GitHub AP…" at bounding box center [1108, 400] width 611 height 619
click at [831, 288] on button "View Code" at bounding box center [839, 288] width 73 height 20
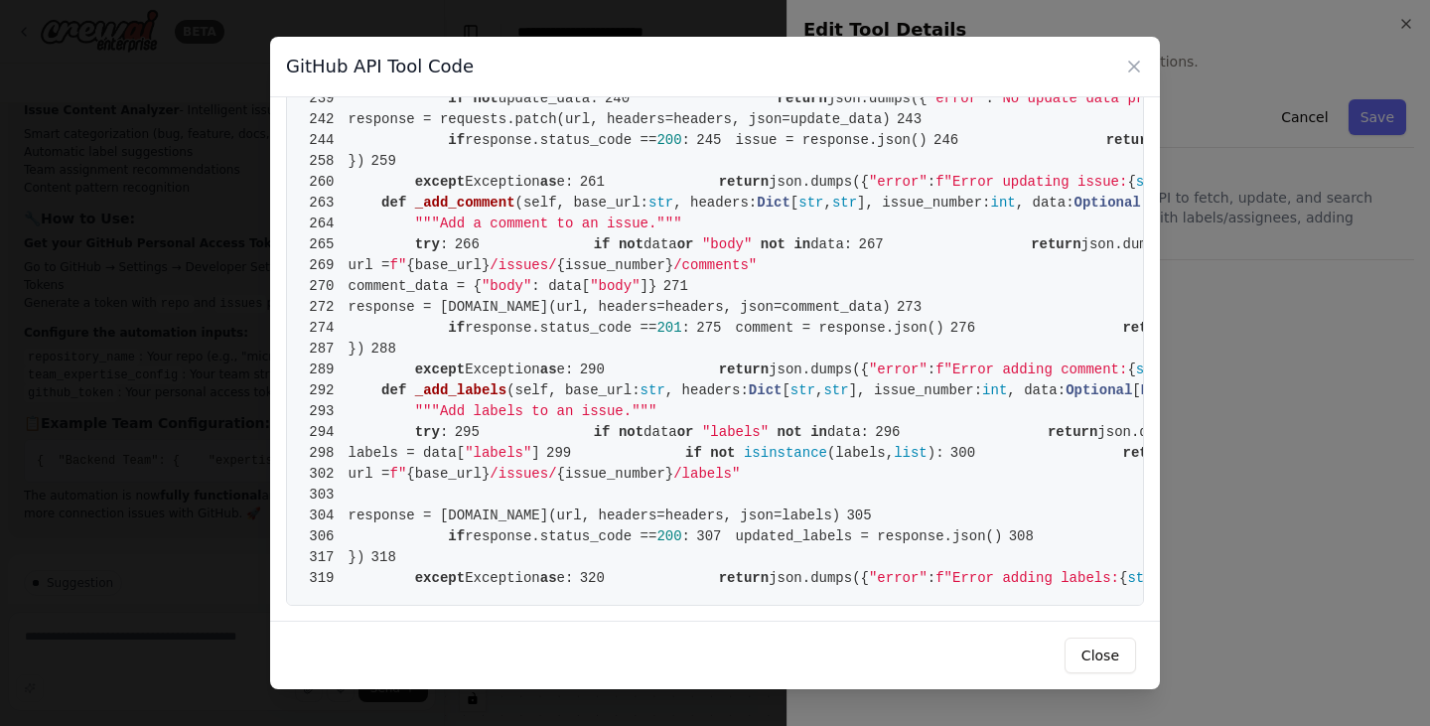
scroll to position [4343, 0]
click at [1099, 664] on button "Close" at bounding box center [1099, 655] width 71 height 36
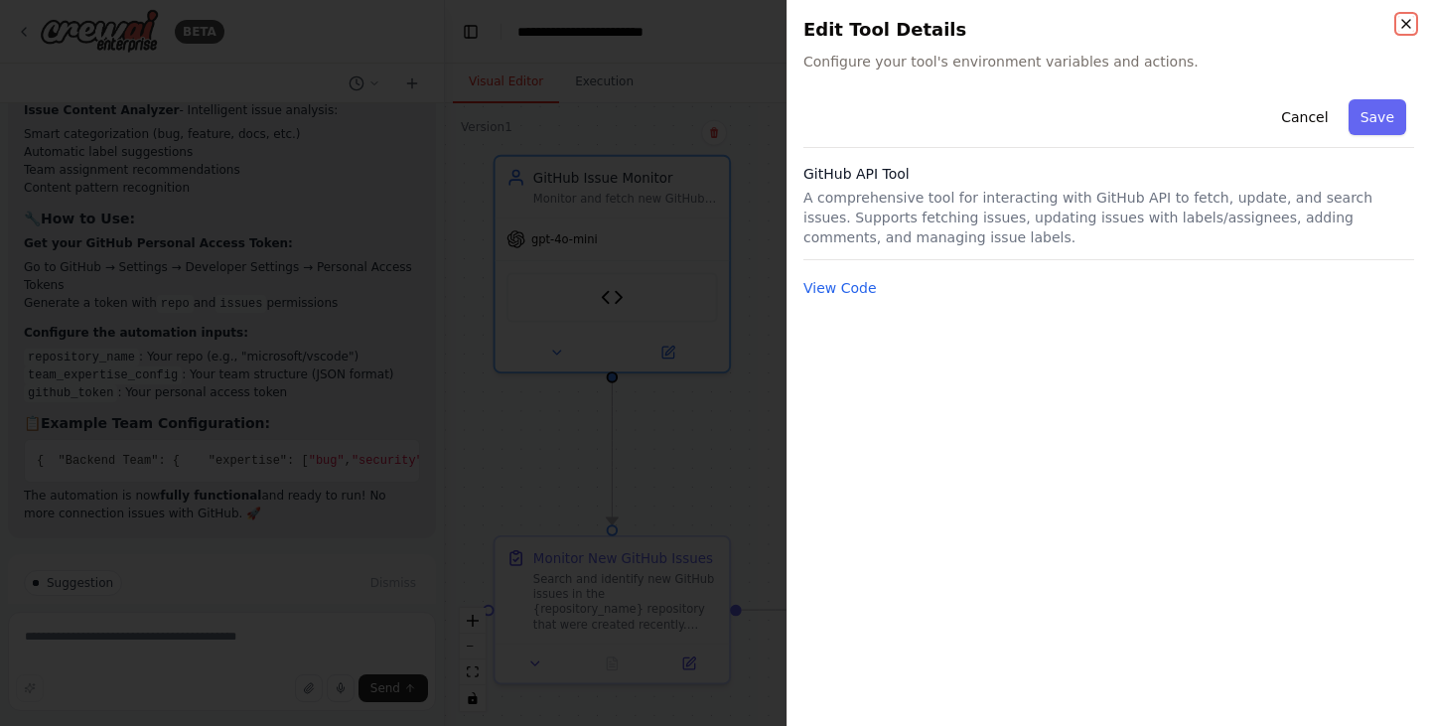
click at [1408, 17] on icon "button" at bounding box center [1406, 24] width 16 height 16
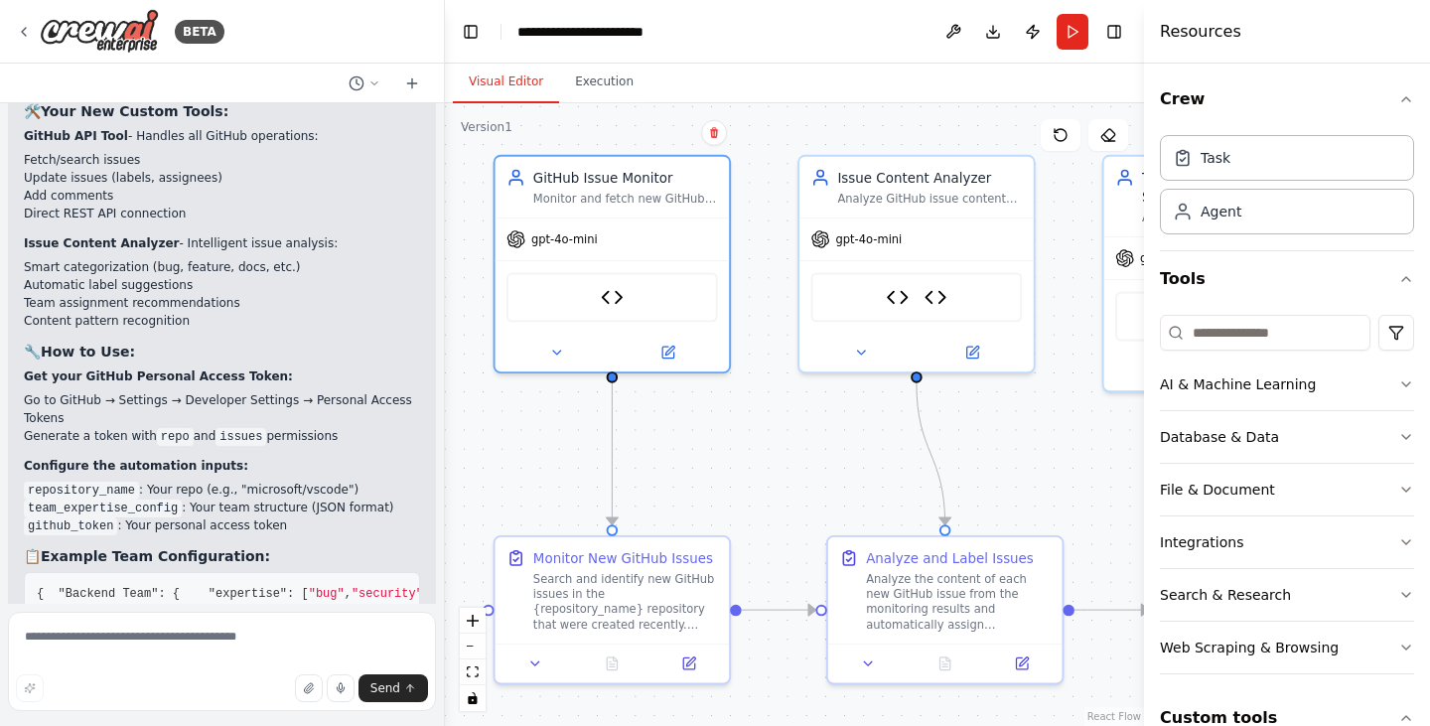
scroll to position [6227, 0]
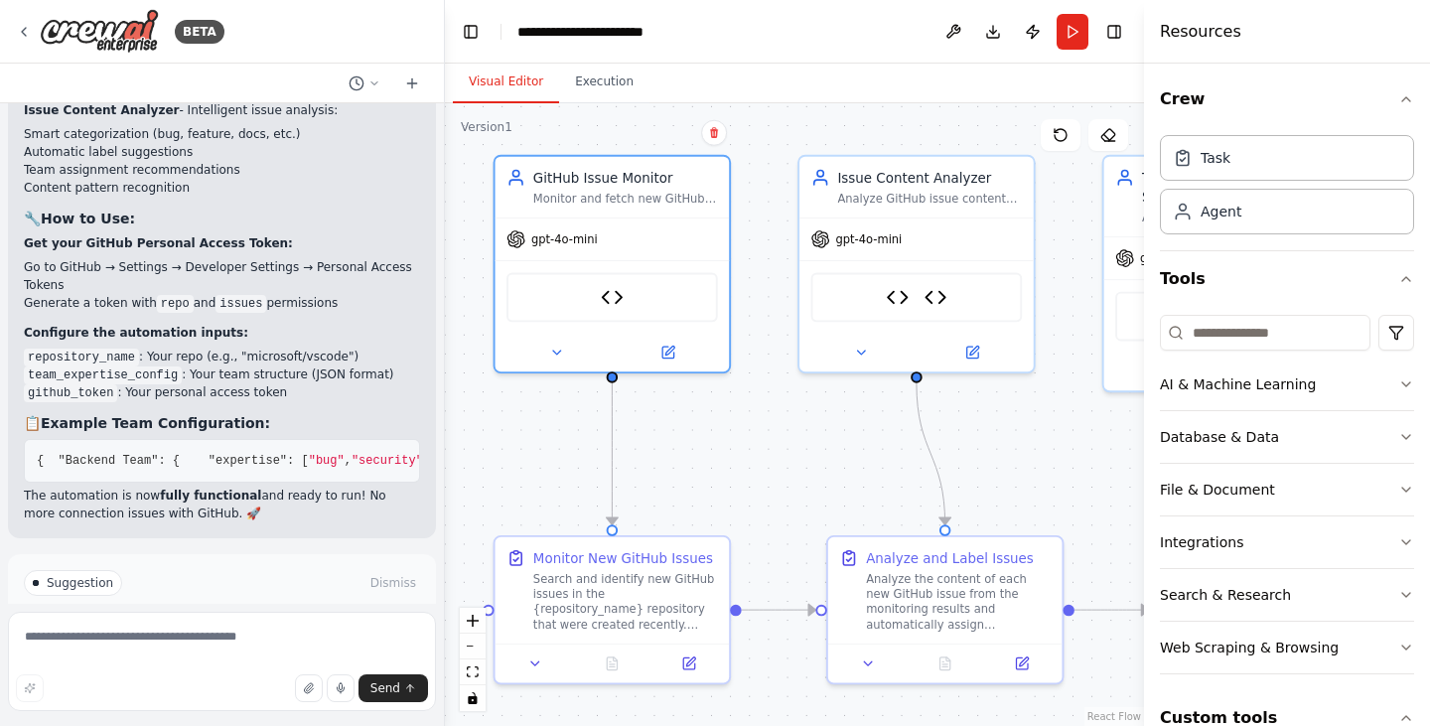
drag, startPoint x: 214, startPoint y: 556, endPoint x: 178, endPoint y: 478, distance: 86.6
click at [178, 570] on div "Suggestion Dismiss" at bounding box center [222, 583] width 396 height 26
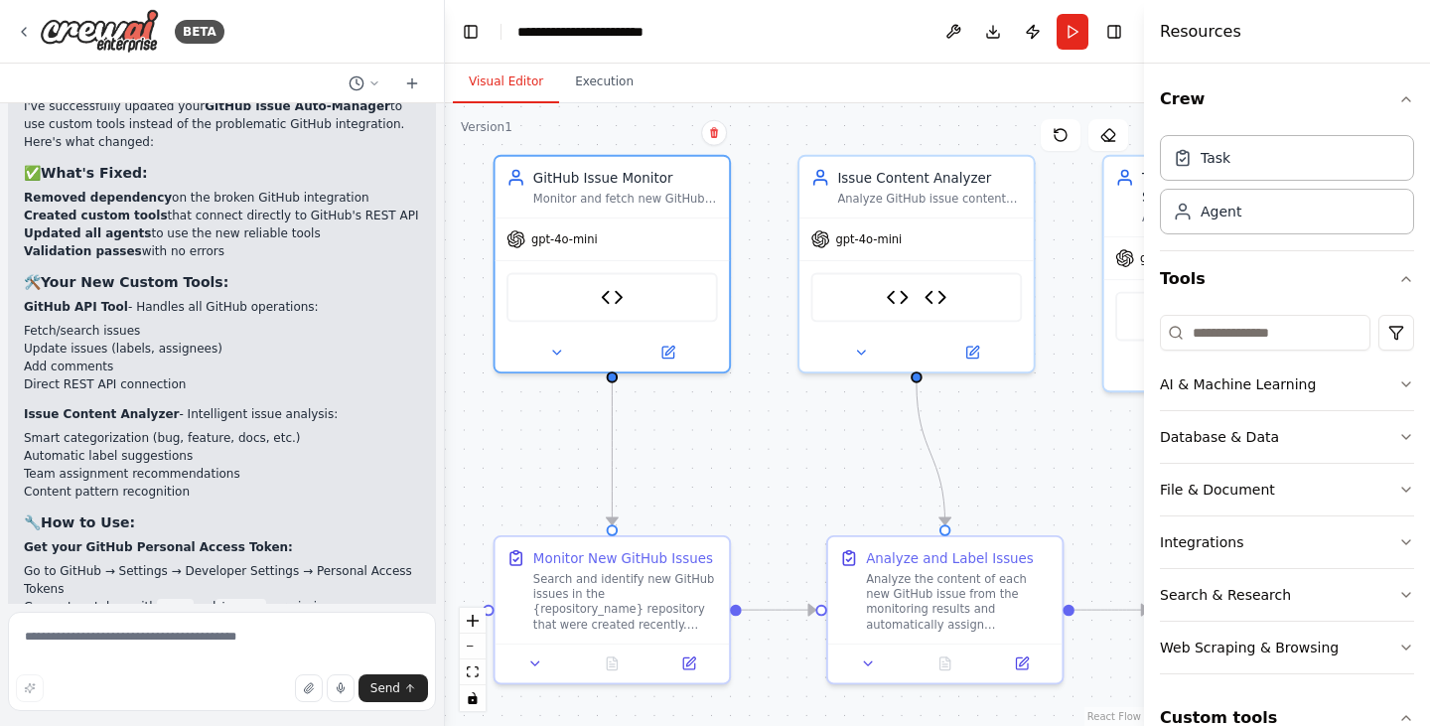
scroll to position [5924, 0]
click at [191, 641] on textarea at bounding box center [222, 661] width 428 height 99
type textarea "**********"
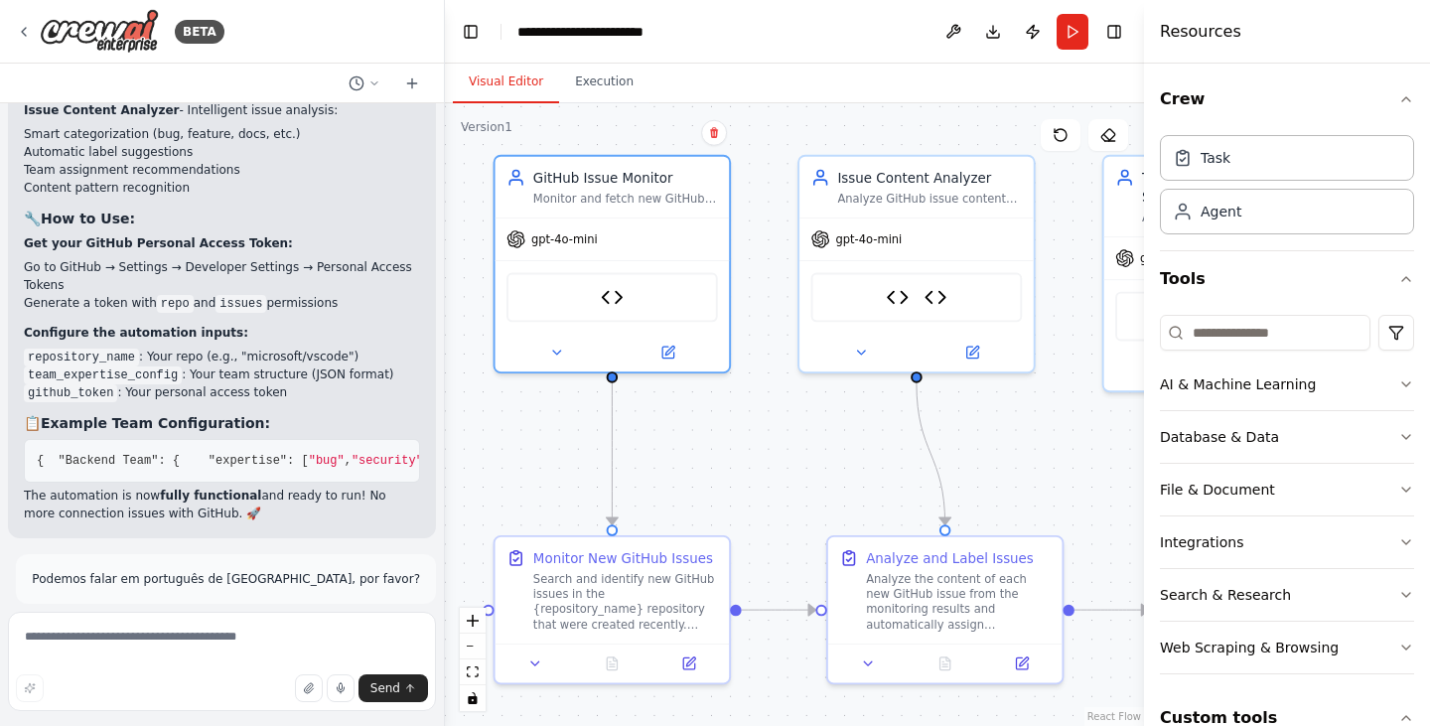
scroll to position [7212, 0]
